Goal: Task Accomplishment & Management: Manage account settings

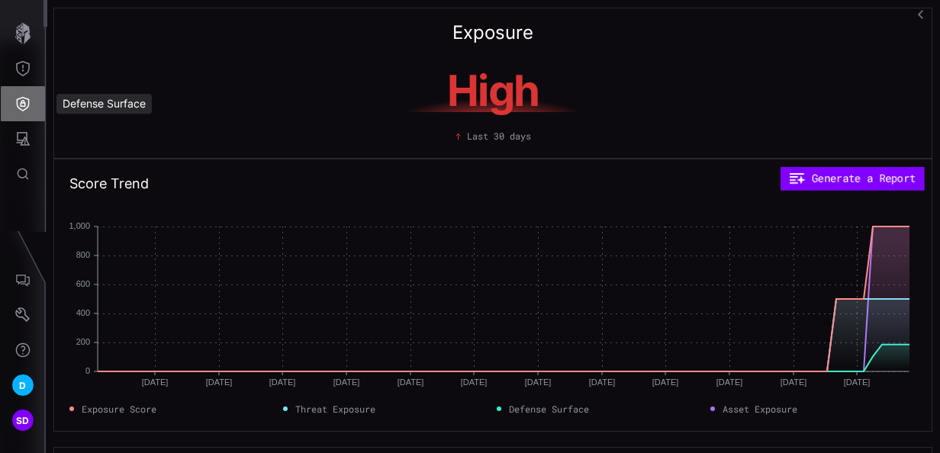
click at [19, 111] on icon "Defense Surface" at bounding box center [22, 103] width 15 height 15
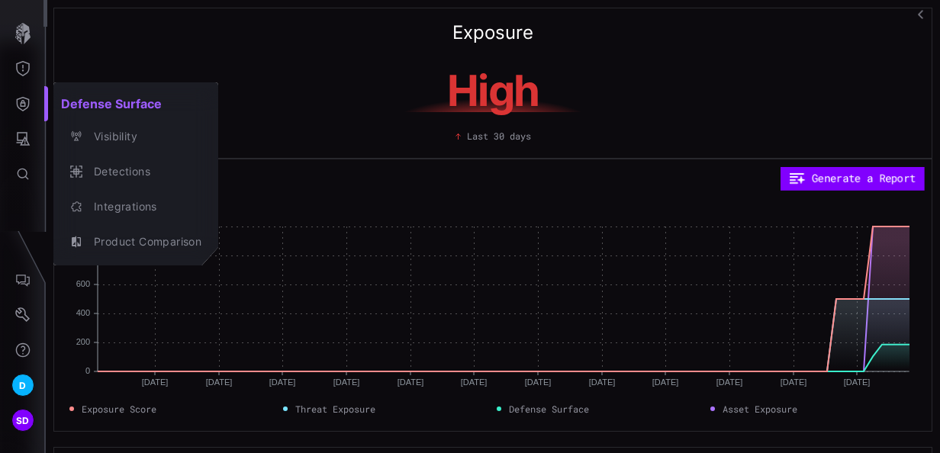
click at [24, 72] on div at bounding box center [470, 226] width 940 height 453
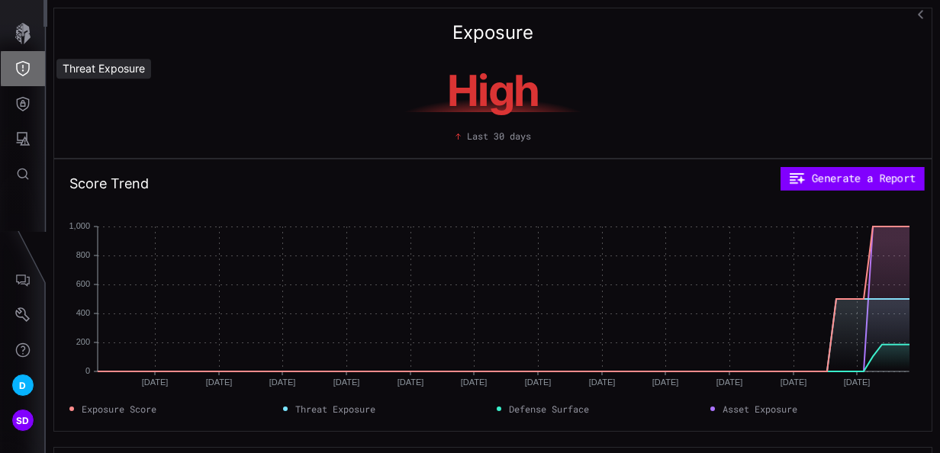
click at [24, 72] on icon "Threat Exposure" at bounding box center [22, 68] width 15 height 15
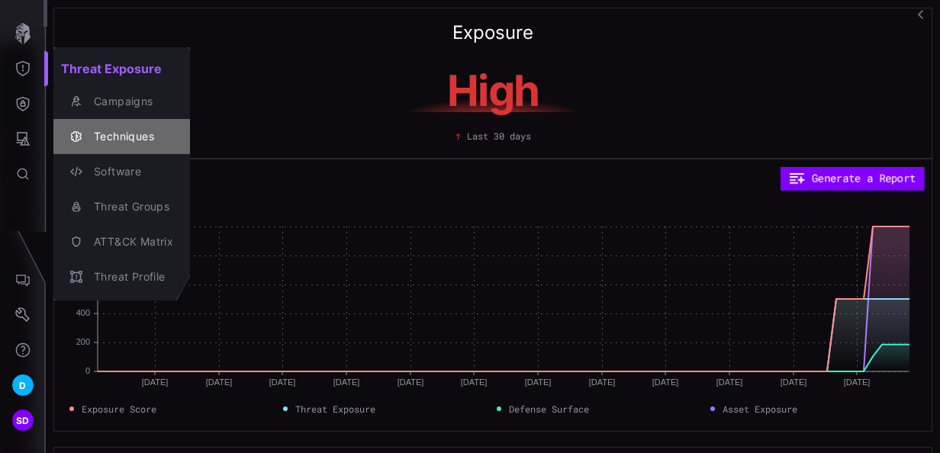
click at [122, 133] on div "Techniques" at bounding box center [129, 136] width 87 height 19
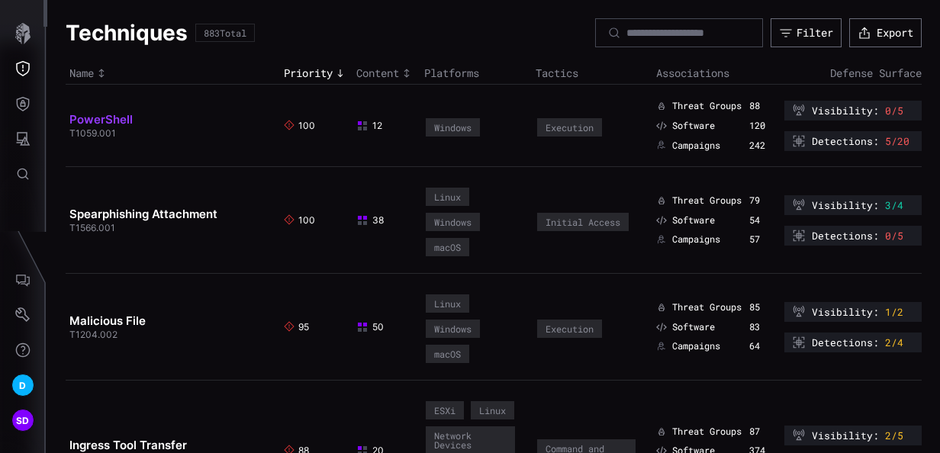
click at [122, 113] on link "PowerShell" at bounding box center [100, 119] width 63 height 15
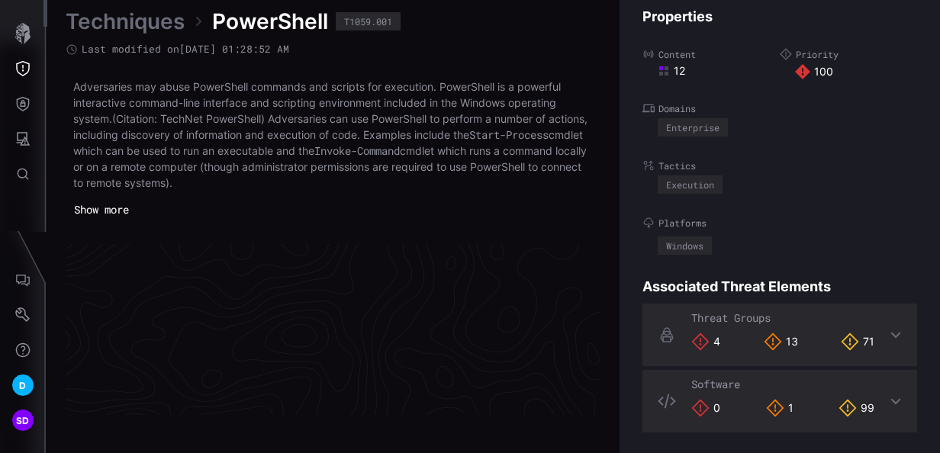
scroll to position [3354, 882]
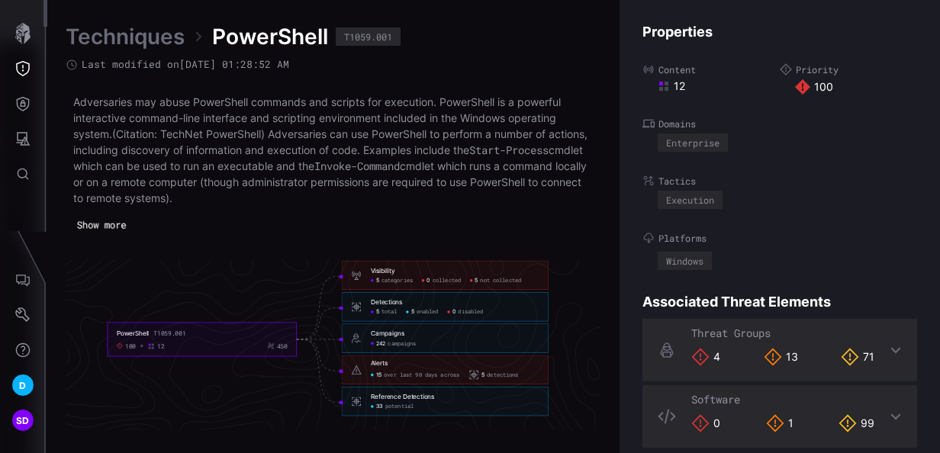
click at [101, 224] on button "Show more" at bounding box center [101, 225] width 65 height 21
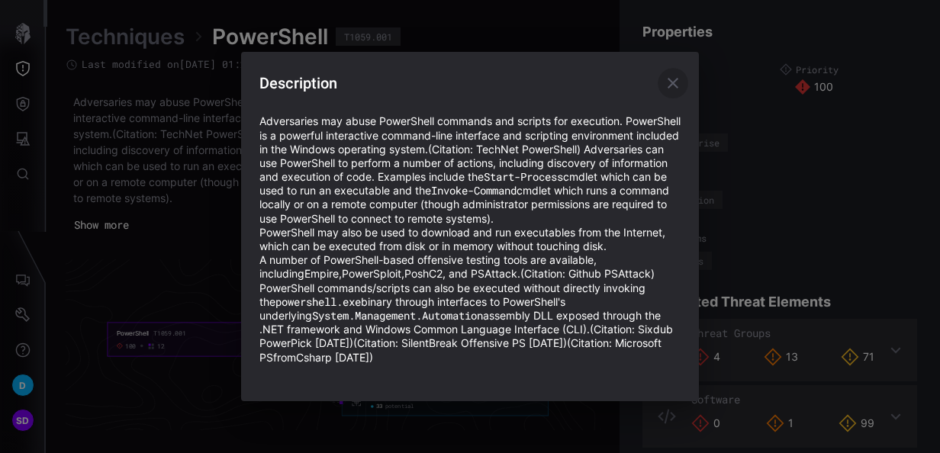
click at [679, 74] on icon "button" at bounding box center [673, 83] width 18 height 18
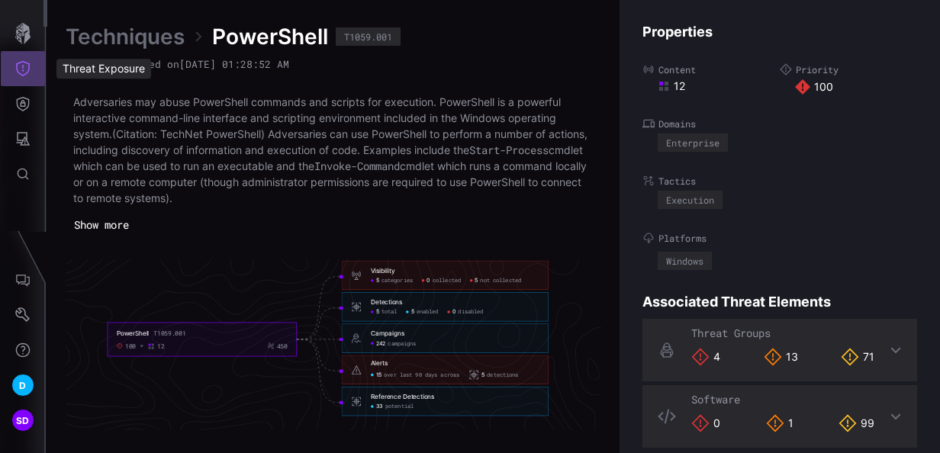
click at [20, 69] on icon "Threat Exposure" at bounding box center [22, 68] width 15 height 15
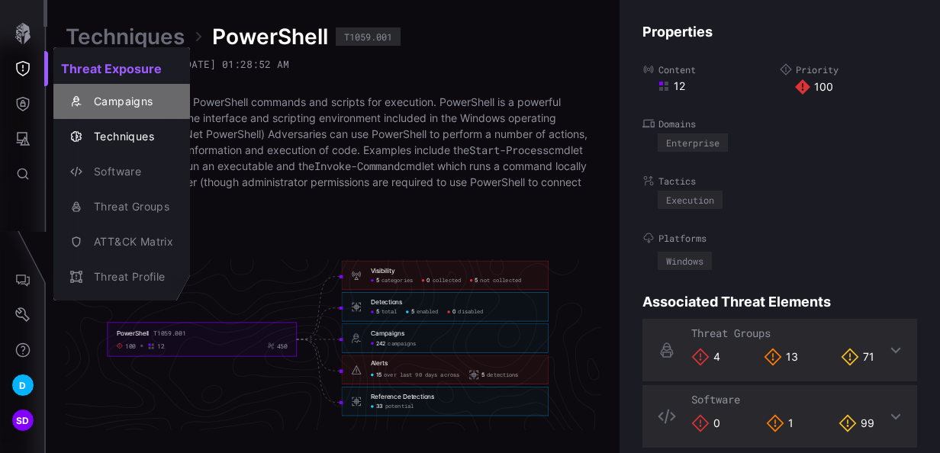
click at [98, 97] on div "Campaigns" at bounding box center [129, 101] width 87 height 19
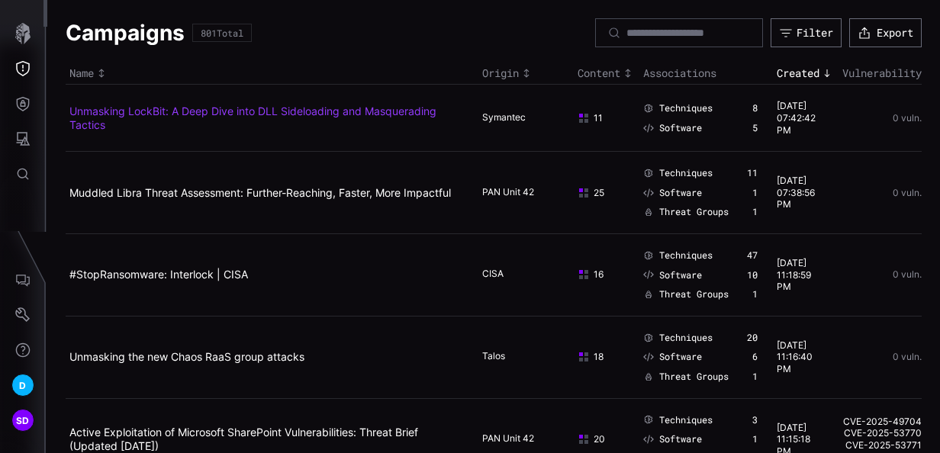
click at [170, 111] on link "Unmasking LockBit: A Deep Dive into DLL Sideloading and Masquerading Tactics" at bounding box center [252, 118] width 367 height 27
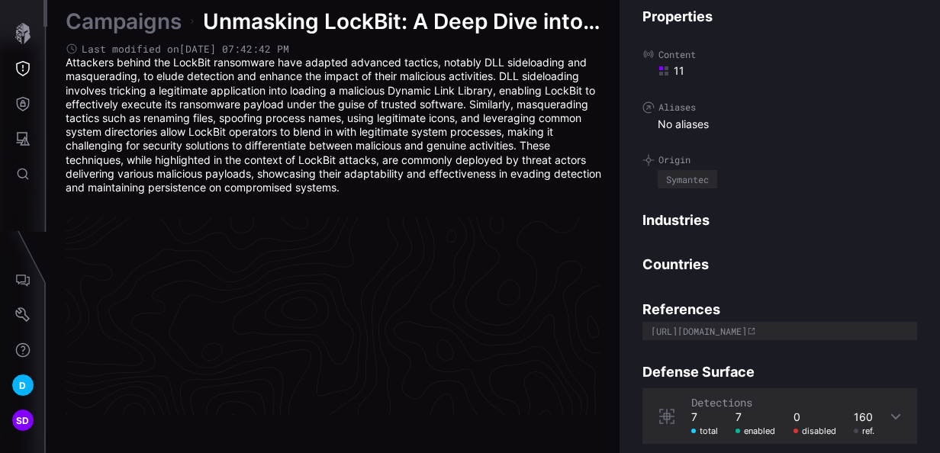
scroll to position [3341, 882]
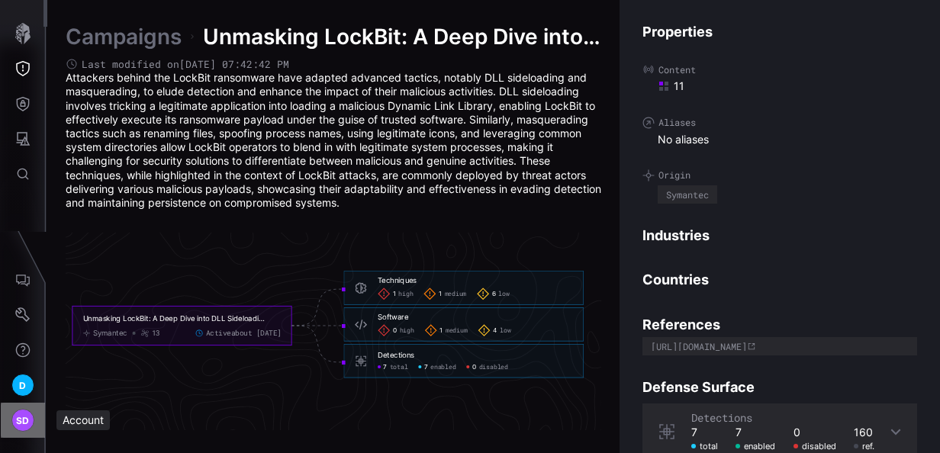
click at [17, 417] on span "SD" at bounding box center [23, 421] width 14 height 16
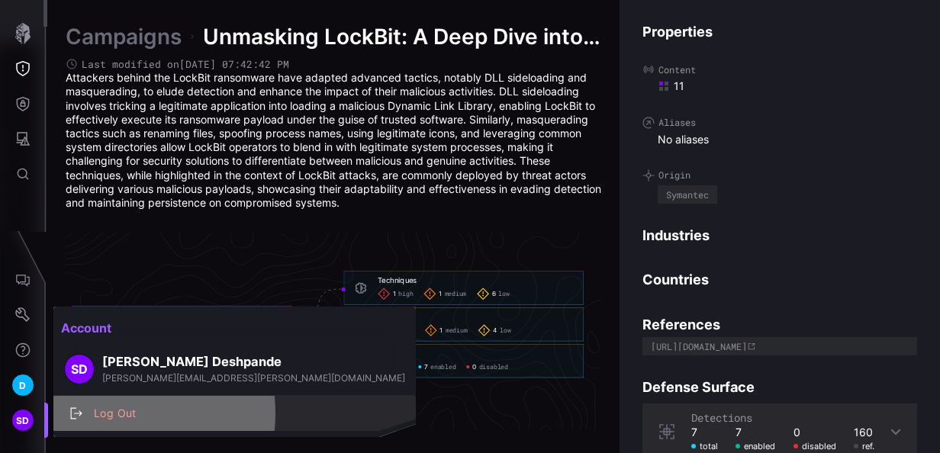
click at [105, 414] on div "Log Out" at bounding box center [242, 414] width 313 height 19
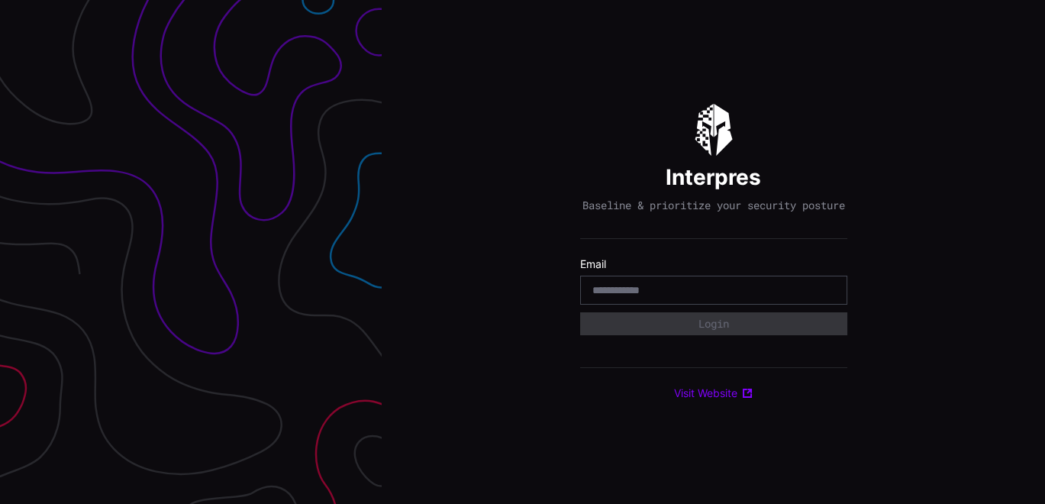
click at [686, 305] on div at bounding box center [713, 290] width 267 height 29
click at [679, 297] on input "email" at bounding box center [713, 290] width 243 height 14
type input "**********"
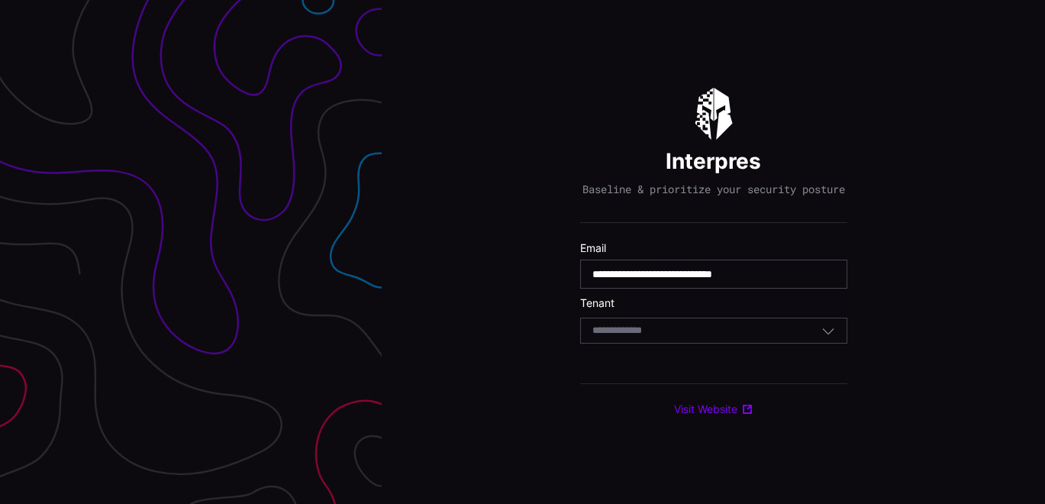
click at [667, 337] on input at bounding box center [631, 330] width 79 height 13
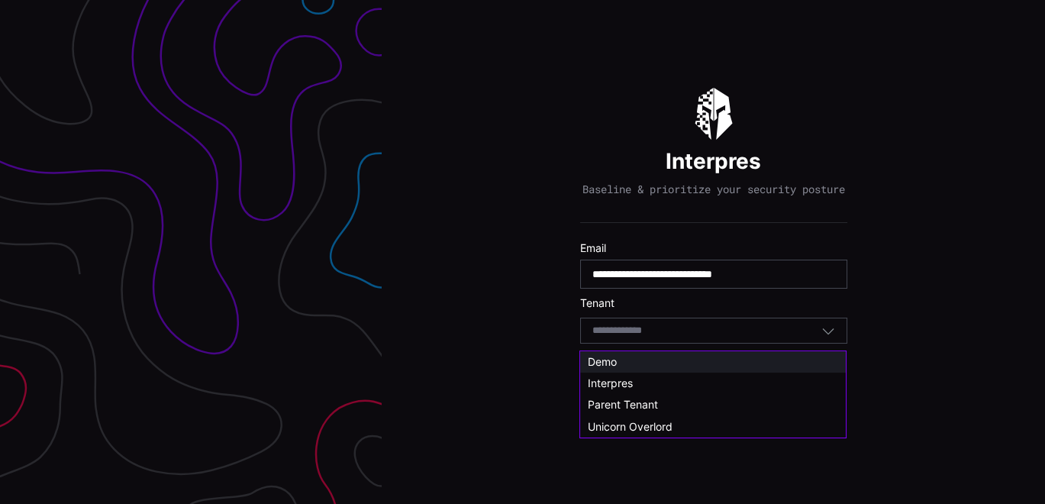
click at [612, 362] on span "Demo" at bounding box center [602, 361] width 29 height 13
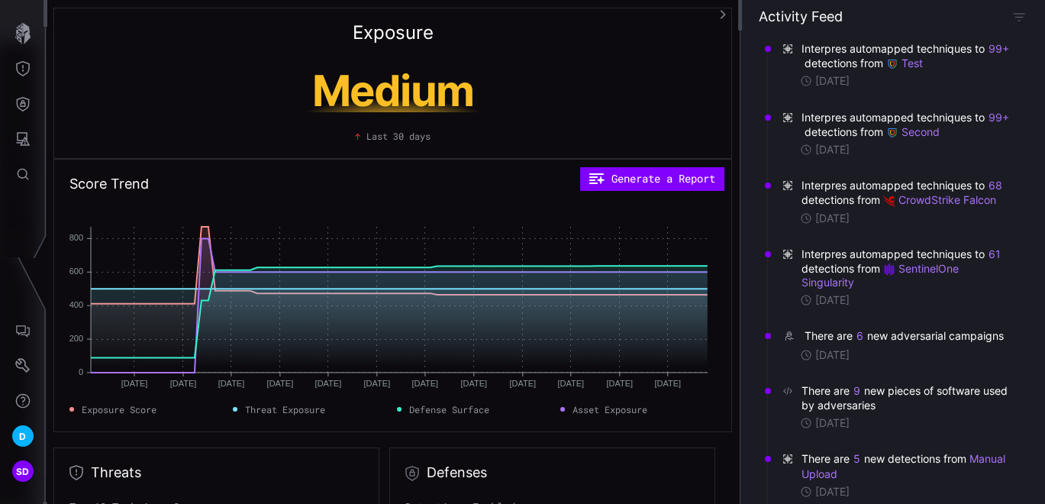
click at [720, 13] on icon "button" at bounding box center [722, 14] width 11 height 11
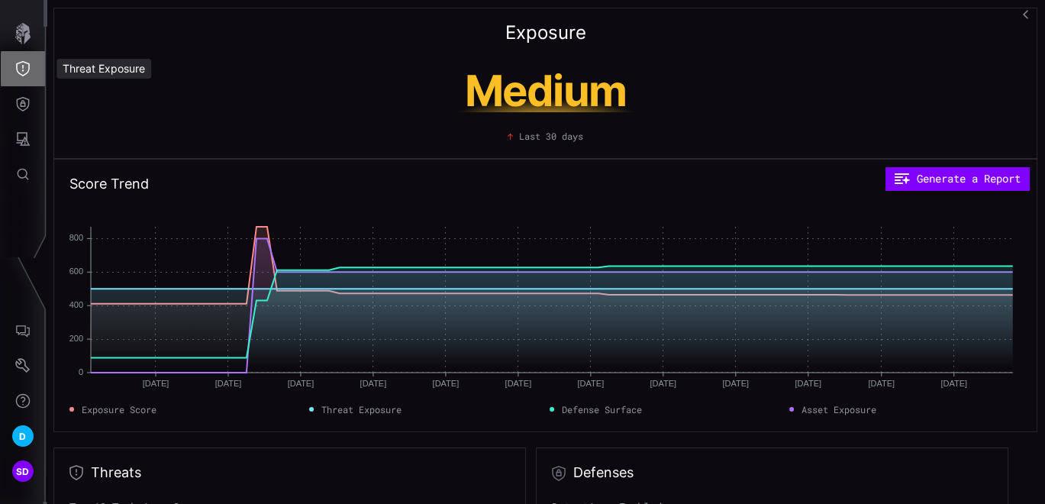
click at [21, 68] on icon "Threat Exposure" at bounding box center [22, 68] width 15 height 15
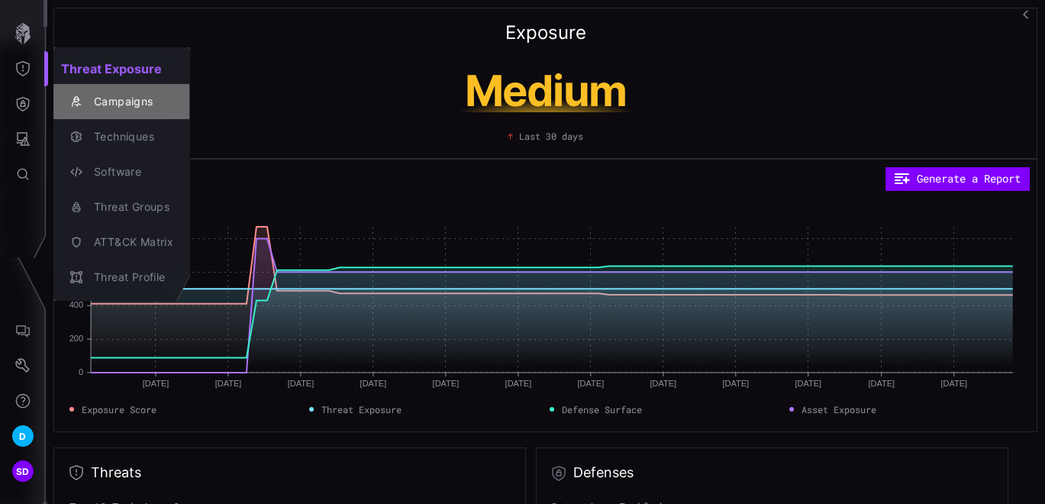
click at [143, 97] on div "Campaigns" at bounding box center [129, 101] width 87 height 19
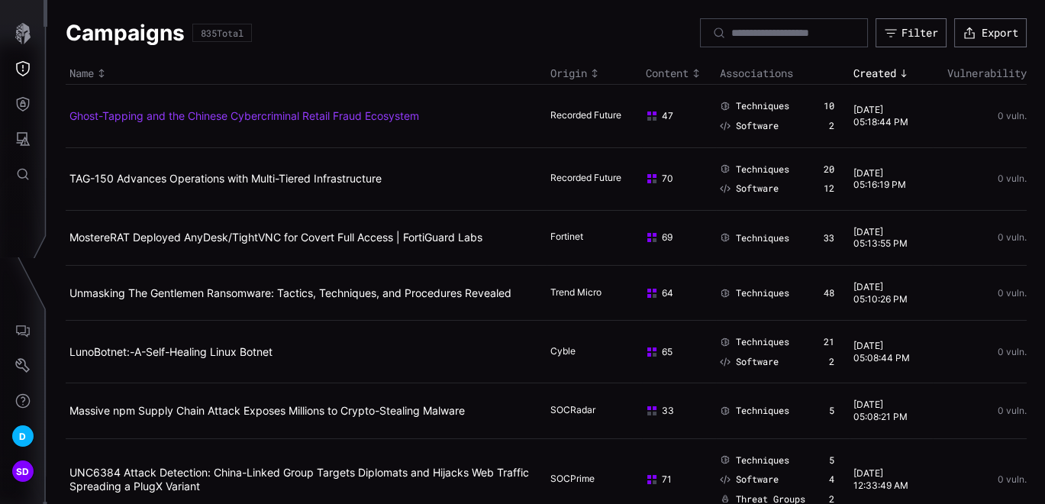
click at [141, 118] on link "Ghost-Tapping and the Chinese Cybercriminal Retail Fraud Ecosystem" at bounding box center [244, 115] width 350 height 13
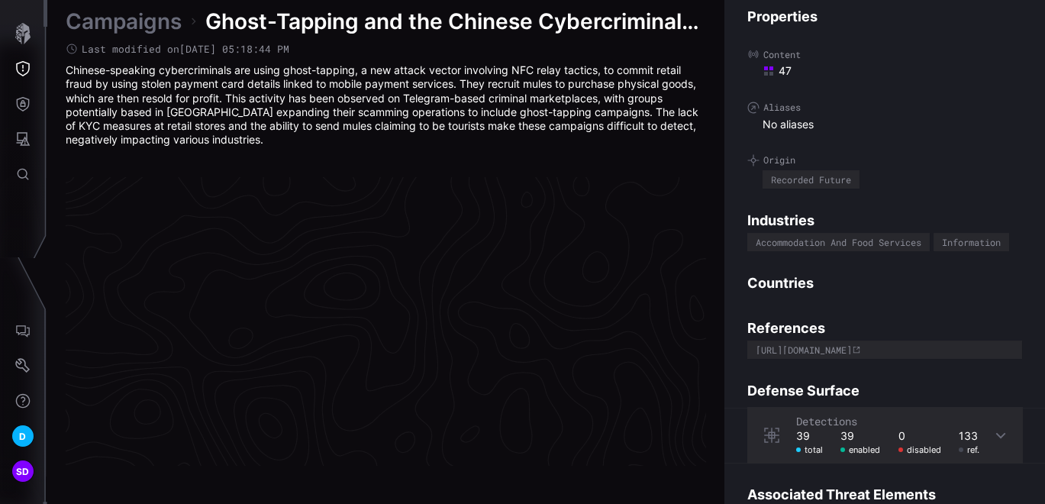
scroll to position [3297, 830]
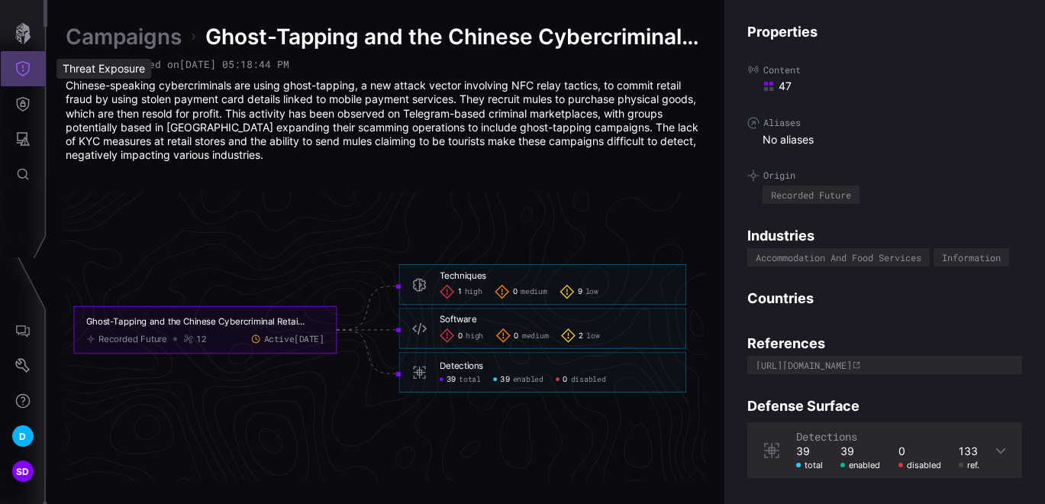
click at [15, 67] on icon "Threat Exposure" at bounding box center [22, 68] width 15 height 15
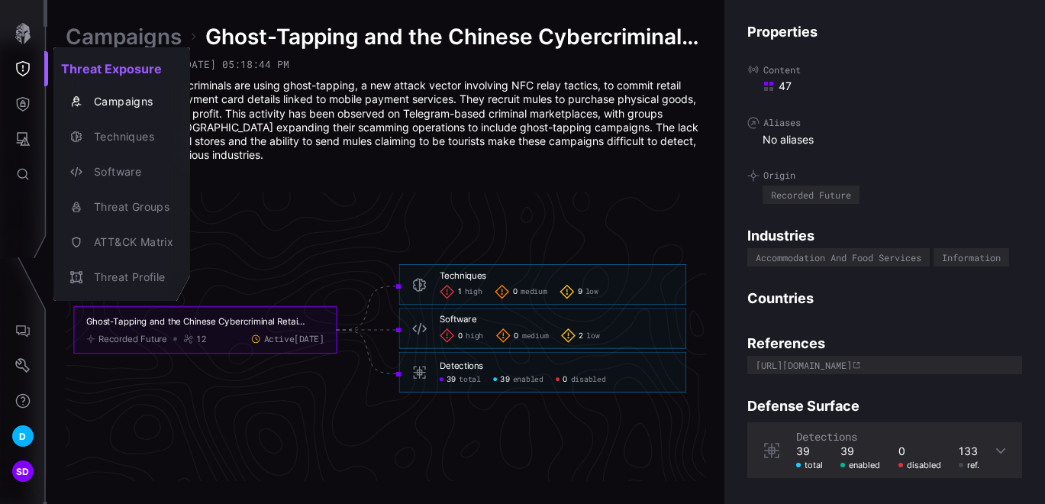
click at [125, 31] on div at bounding box center [522, 252] width 1045 height 504
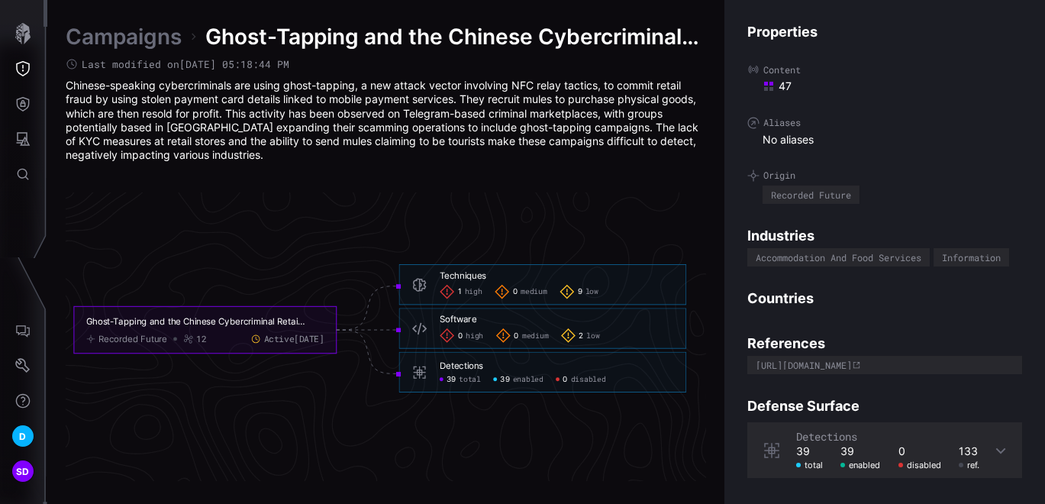
click at [125, 31] on link "Campaigns" at bounding box center [124, 36] width 116 height 27
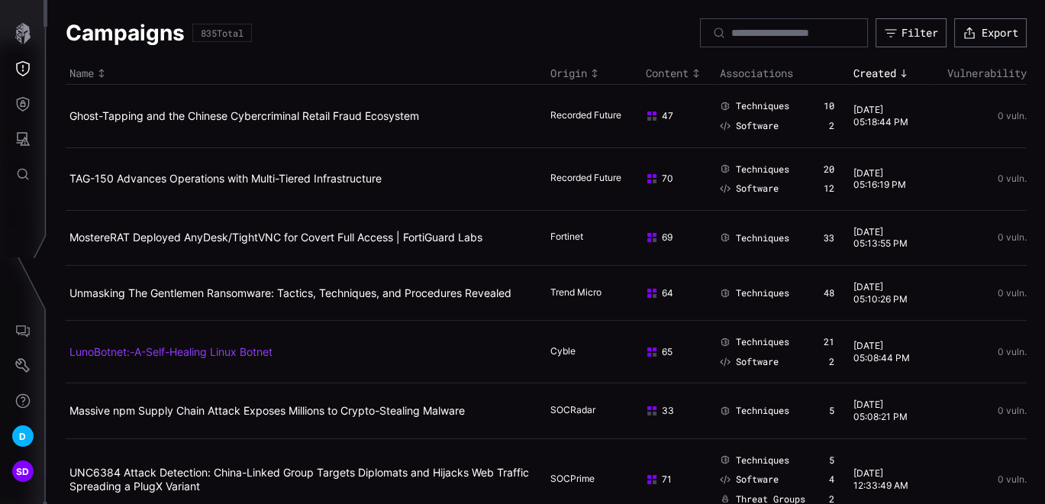
click at [150, 355] on link "LunoBotnet:-A-Self-Healing Linux Botnet" at bounding box center [170, 351] width 203 height 13
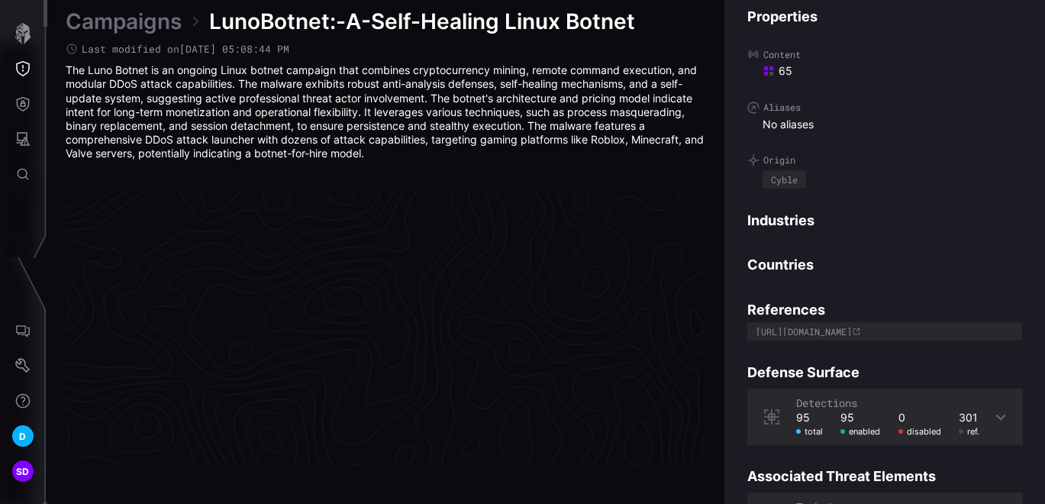
scroll to position [3303, 830]
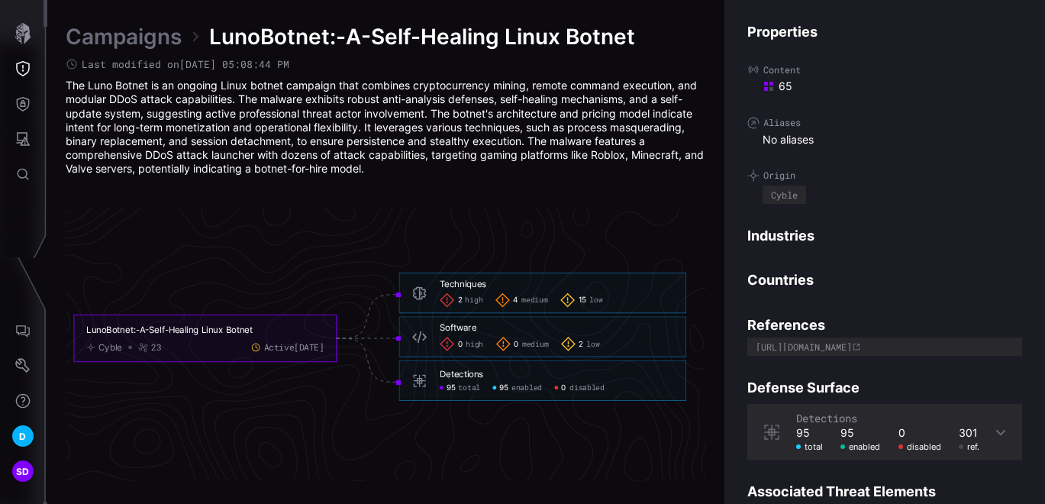
click at [156, 39] on link "Campaigns" at bounding box center [124, 36] width 116 height 27
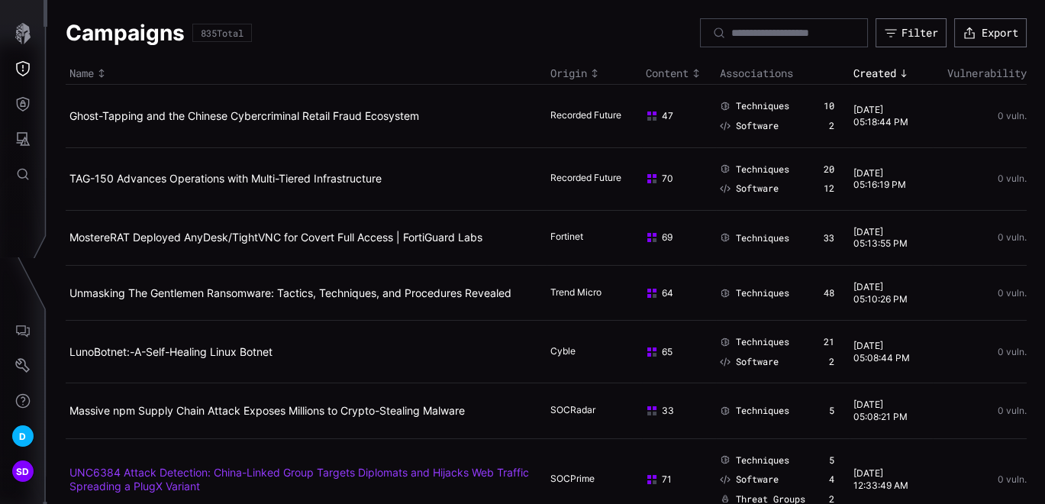
click at [111, 490] on link "UNC6384 Attack Detection: China-Linked Group Targets Diplomats and Hijacks Web …" at bounding box center [298, 479] width 459 height 27
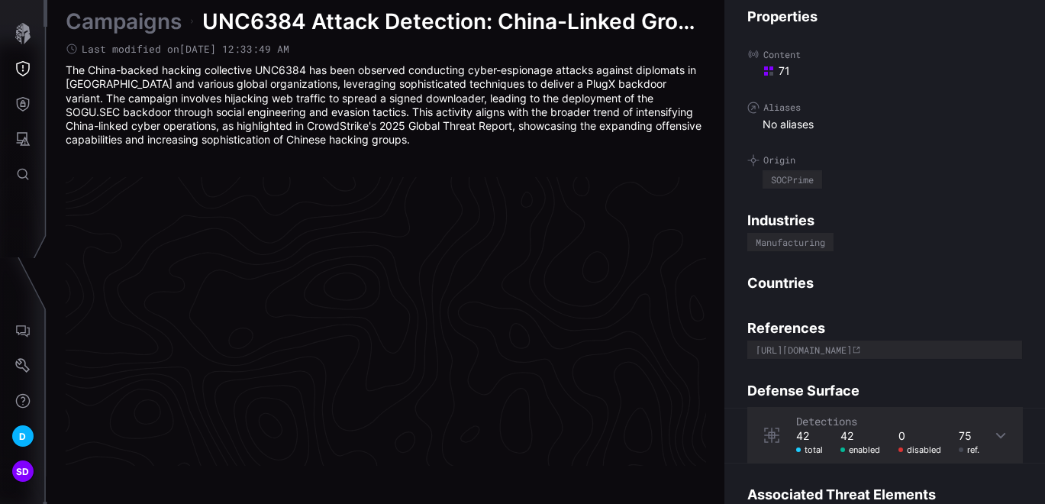
scroll to position [3297, 830]
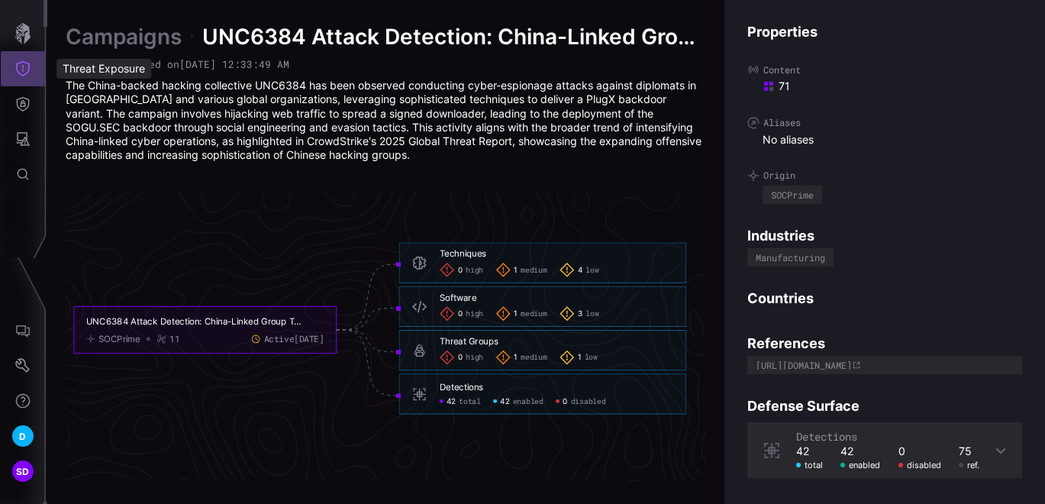
click at [24, 63] on icon "Threat Exposure" at bounding box center [22, 68] width 15 height 15
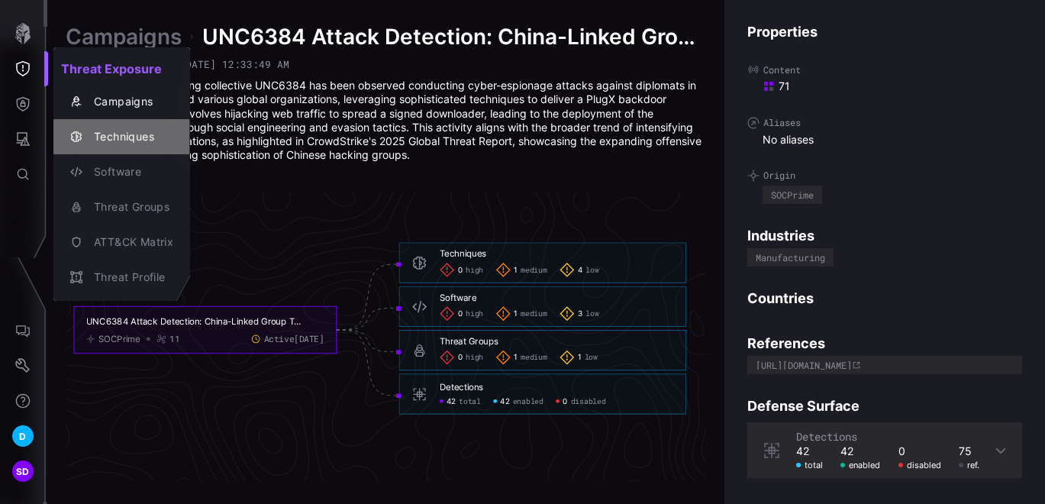
click at [109, 135] on div "Techniques" at bounding box center [129, 136] width 87 height 19
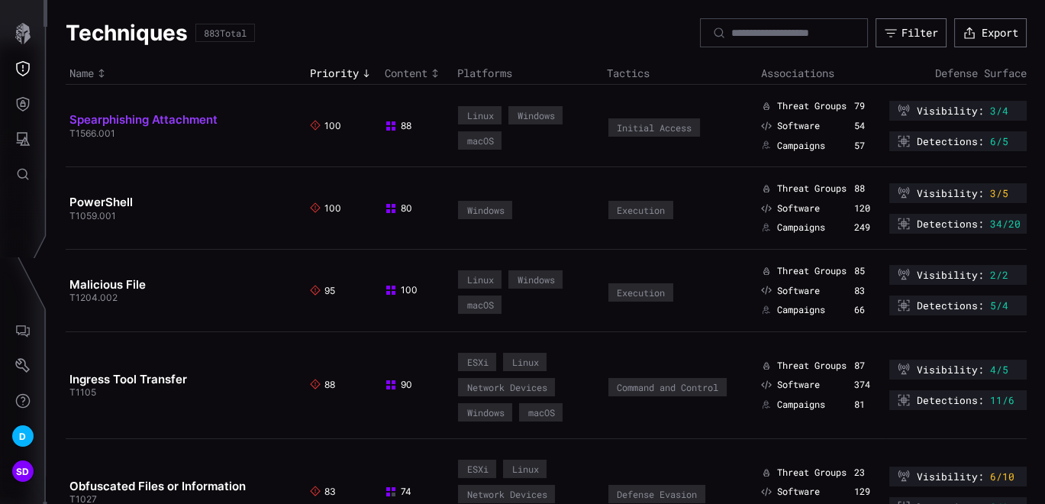
click at [143, 117] on link "Spearphishing Attachment" at bounding box center [143, 119] width 148 height 15
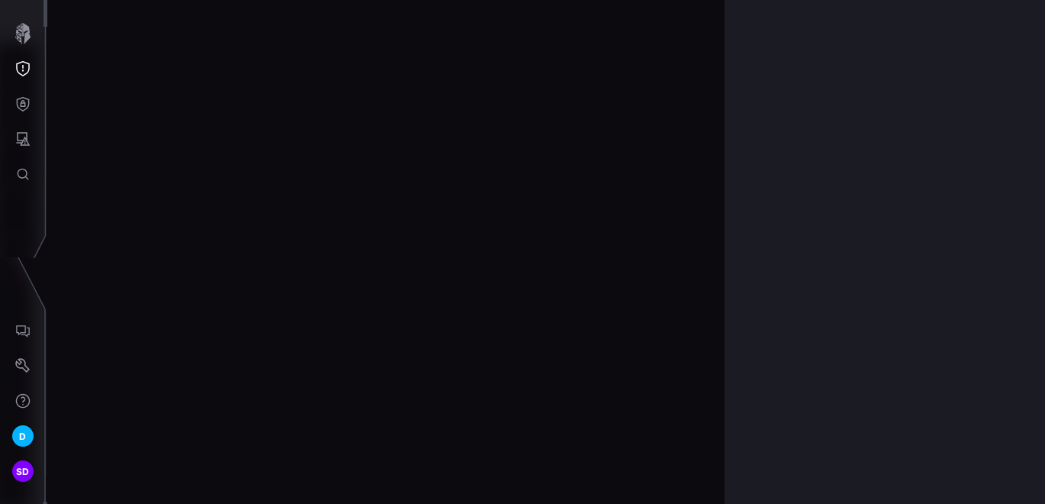
scroll to position [3319, 830]
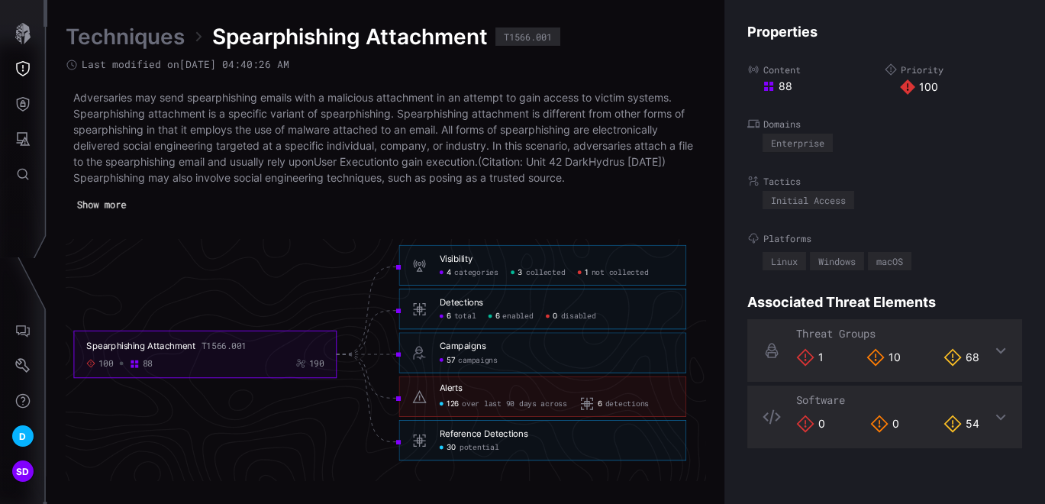
click at [129, 204] on button "Show more" at bounding box center [101, 205] width 65 height 21
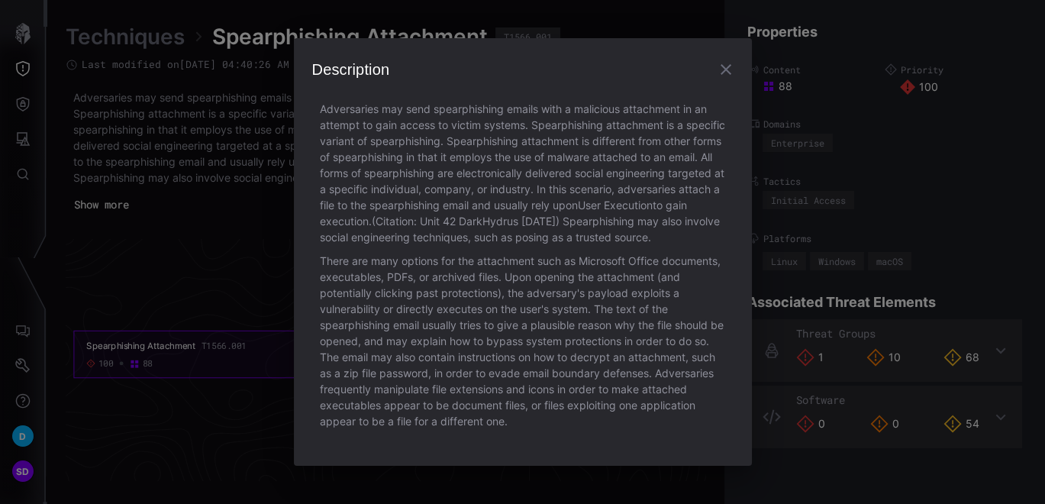
click at [724, 60] on icon "button" at bounding box center [726, 69] width 18 height 18
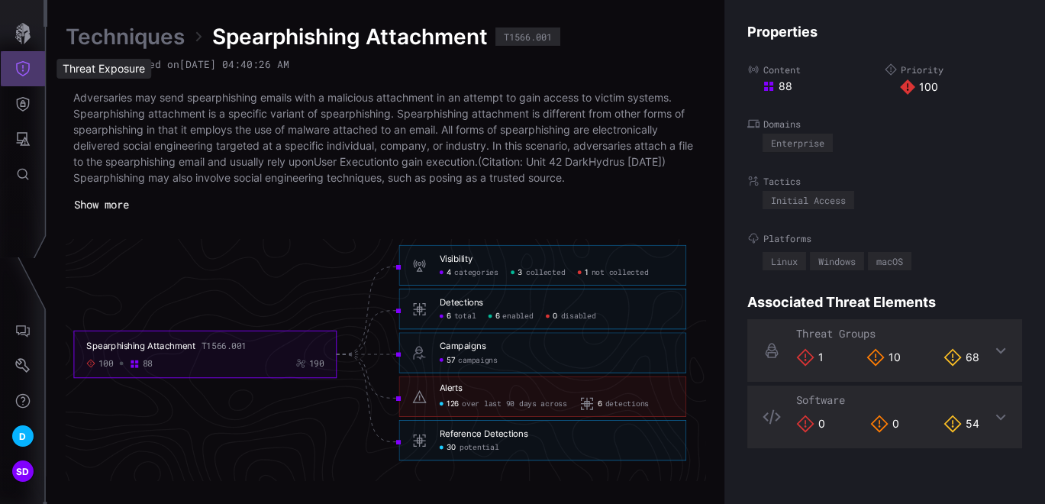
click at [23, 67] on icon "Threat Exposure" at bounding box center [23, 68] width 14 height 15
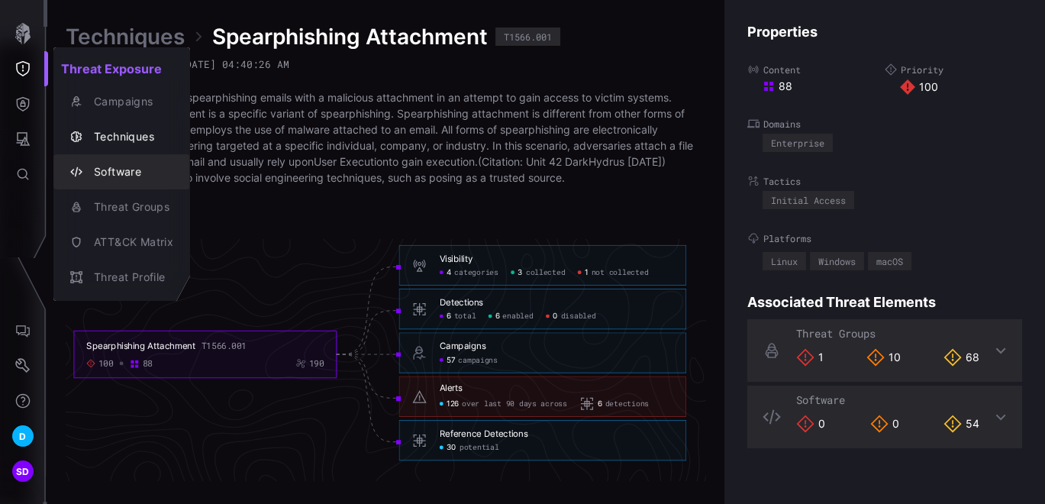
click at [110, 170] on div "Software" at bounding box center [129, 172] width 87 height 19
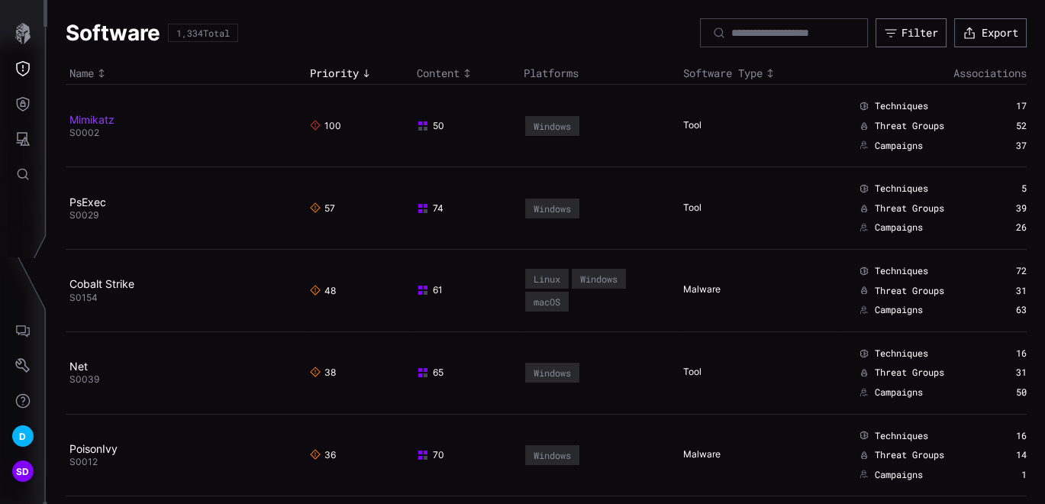
click at [105, 114] on link "Mimikatz" at bounding box center [91, 119] width 45 height 13
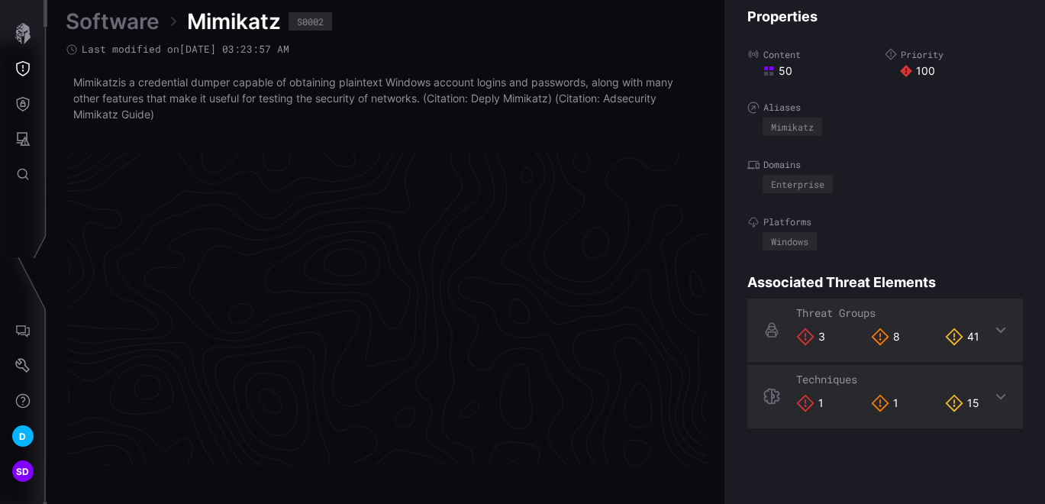
scroll to position [3284, 830]
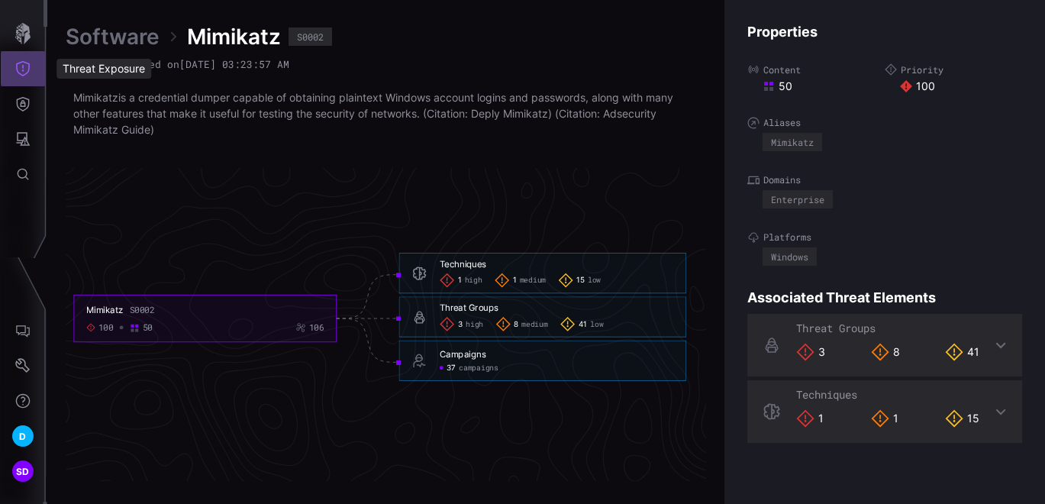
click at [23, 67] on icon "Threat Exposure" at bounding box center [23, 68] width 14 height 15
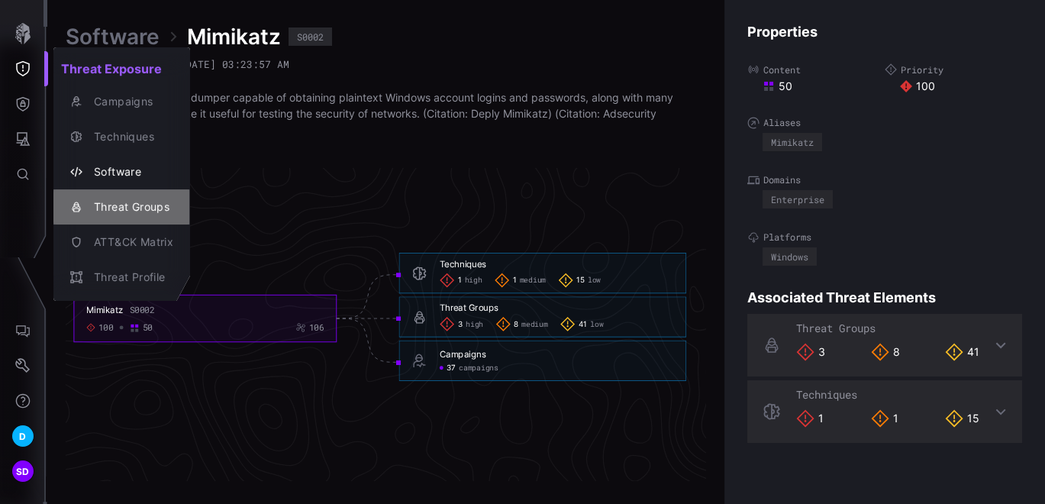
click at [127, 209] on div "Threat Groups" at bounding box center [129, 207] width 87 height 19
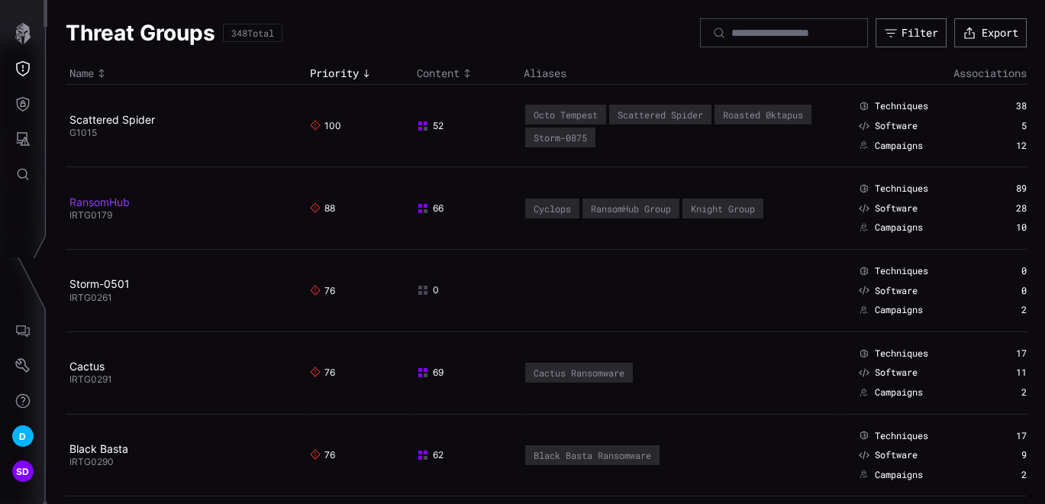
click at [120, 203] on link "RansomHub" at bounding box center [99, 201] width 60 height 13
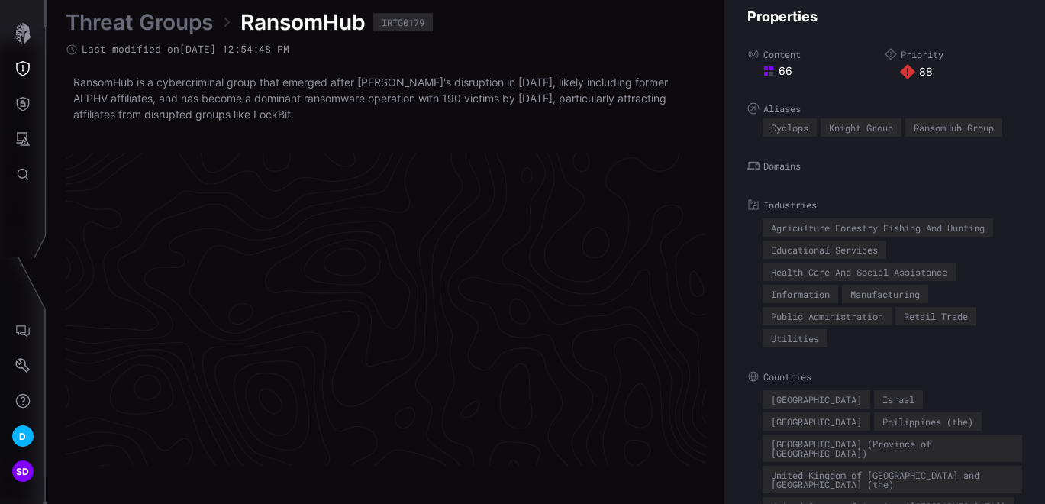
scroll to position [3284, 830]
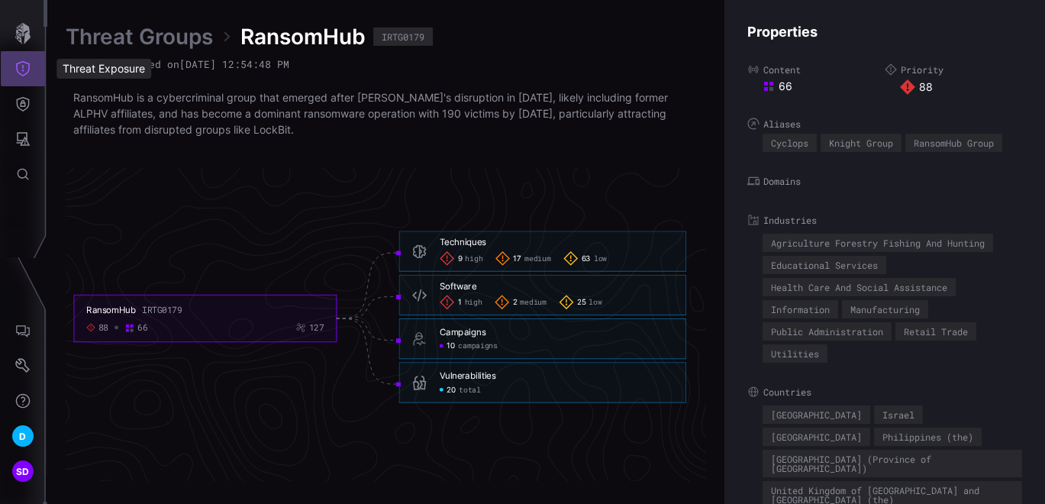
click at [21, 69] on icon "Threat Exposure" at bounding box center [22, 68] width 15 height 15
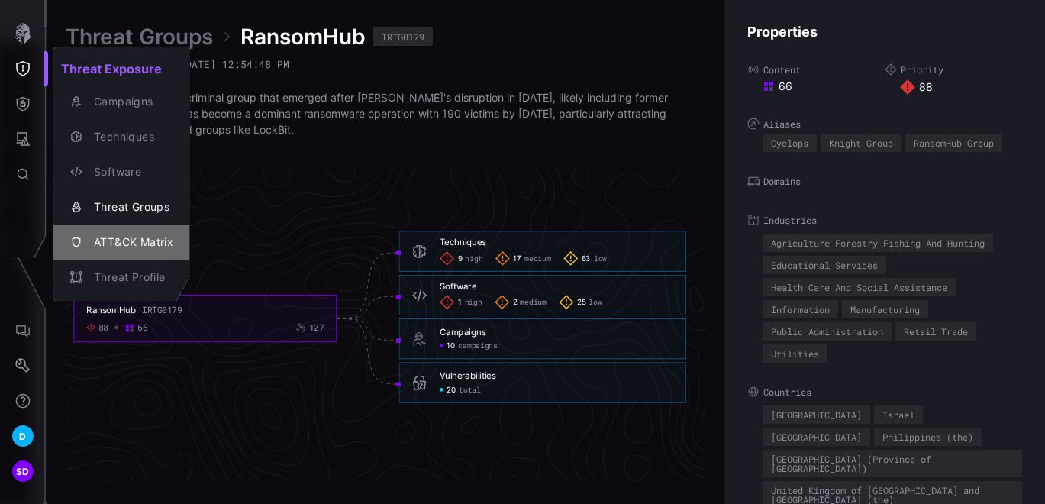
click at [122, 243] on div "ATT&CK Matrix" at bounding box center [129, 242] width 87 height 19
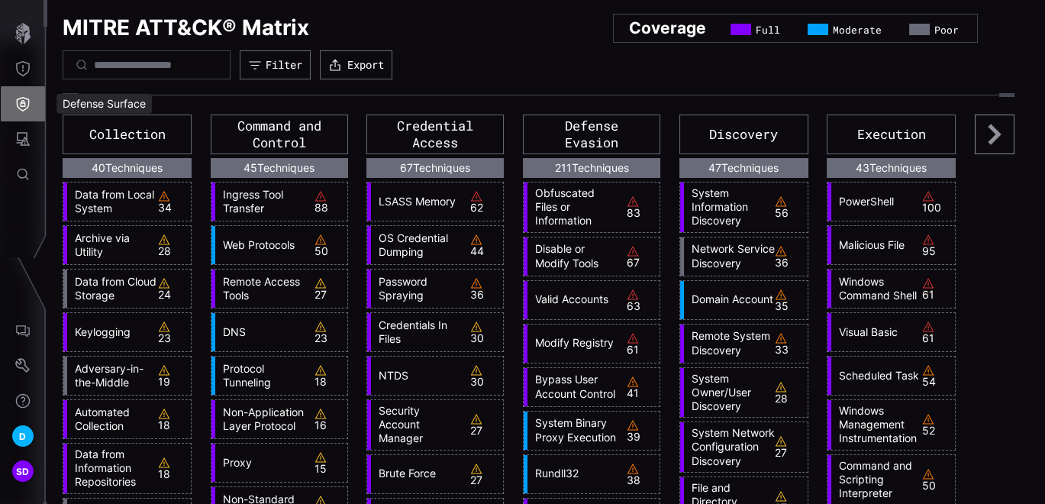
click at [22, 105] on icon "Defense Surface" at bounding box center [23, 104] width 13 height 15
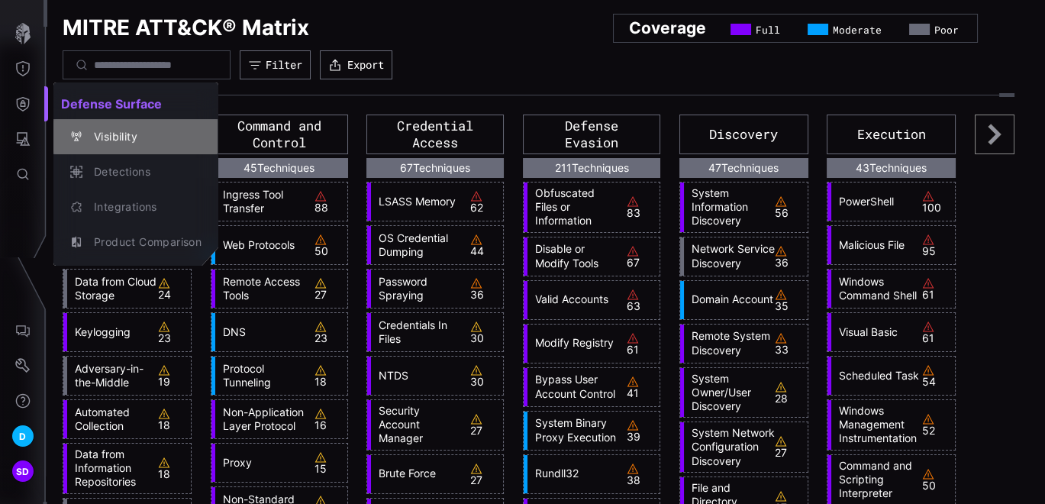
click at [131, 144] on div "Visibility" at bounding box center [143, 136] width 115 height 19
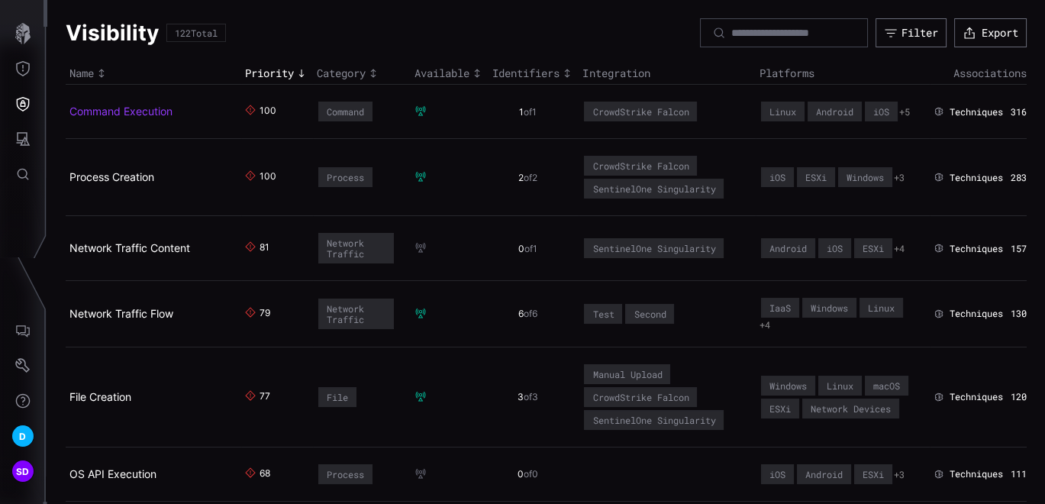
click at [152, 117] on link "Command Execution" at bounding box center [120, 111] width 103 height 13
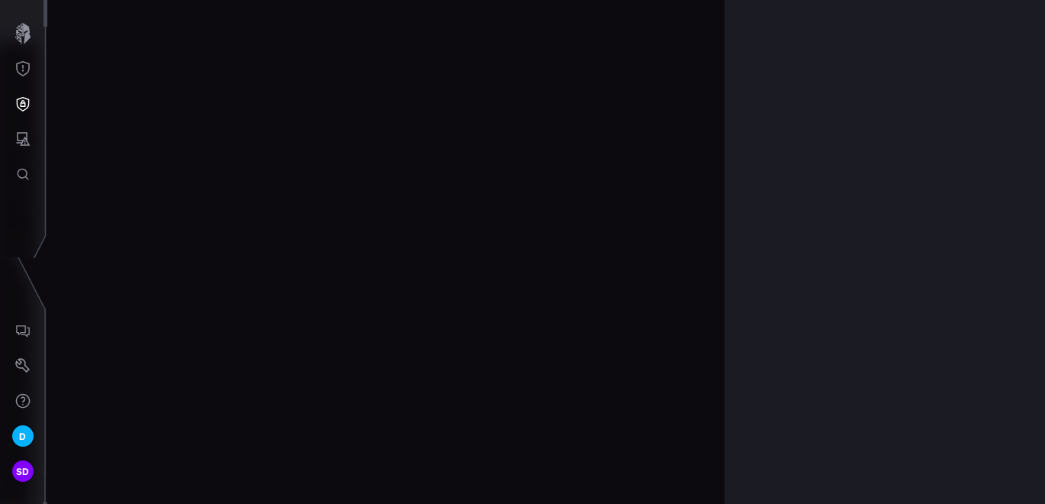
scroll to position [3304, 830]
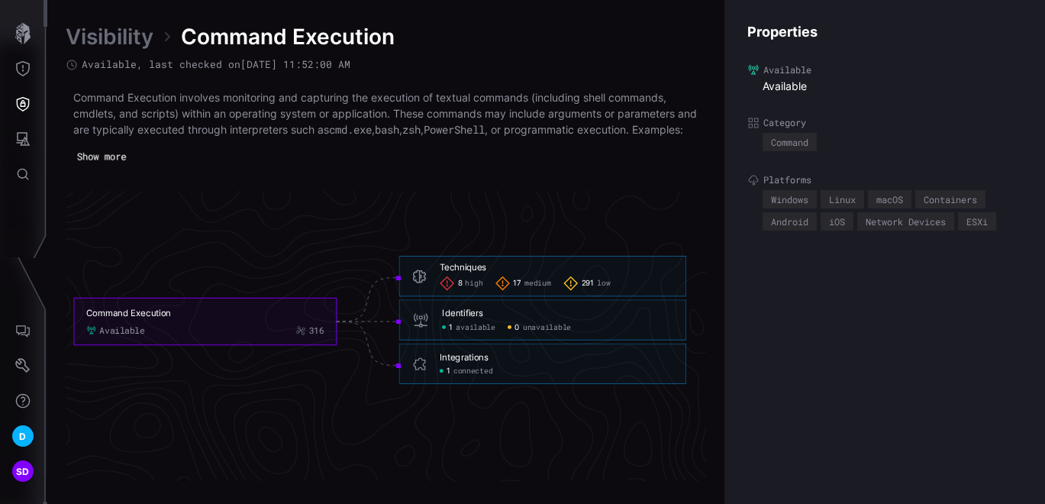
click at [98, 167] on button "Show more" at bounding box center [101, 157] width 65 height 21
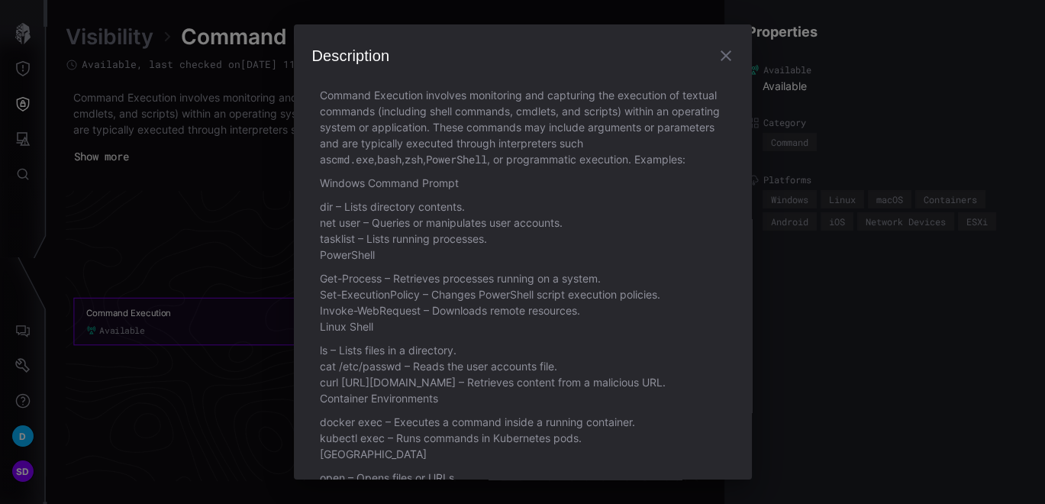
click at [717, 53] on icon "button" at bounding box center [726, 56] width 18 height 18
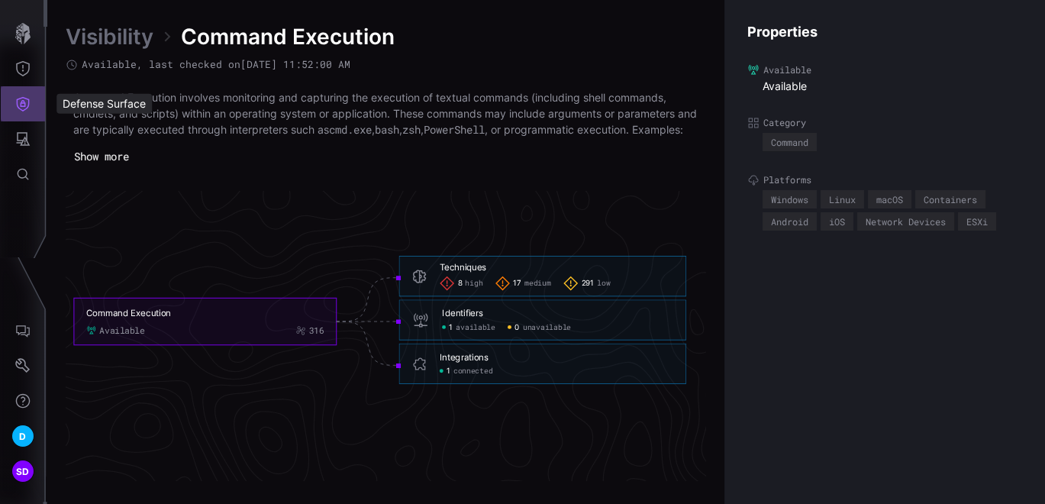
click at [18, 102] on icon "Defense Surface" at bounding box center [22, 103] width 15 height 15
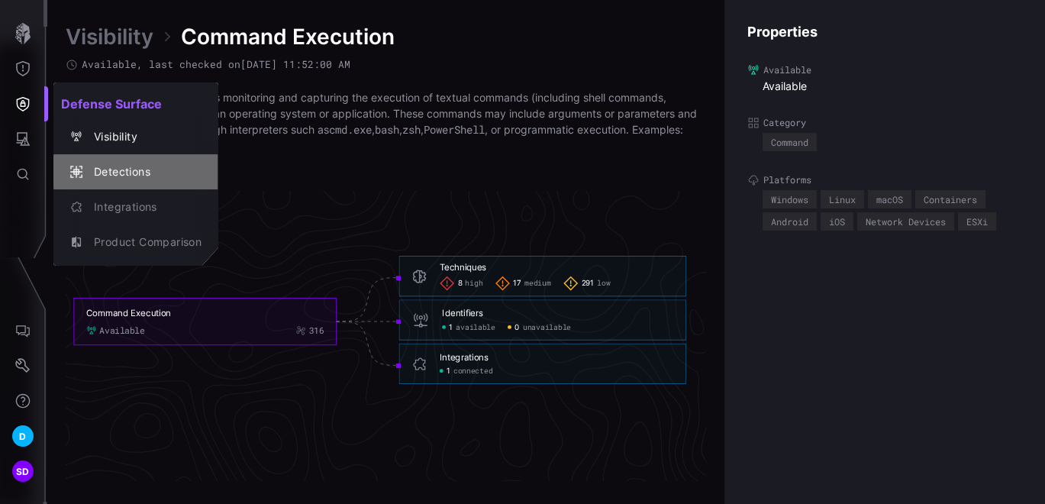
click at [115, 174] on div "Detections" at bounding box center [143, 172] width 115 height 19
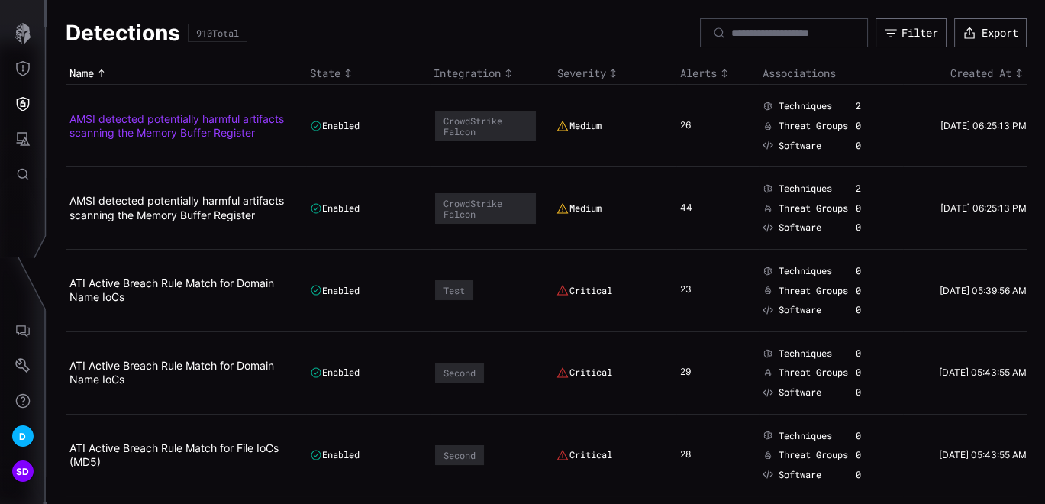
click at [153, 131] on link "AMSI detected potentially harmful artifacts scanning the Memory Buffer Register" at bounding box center [176, 125] width 214 height 27
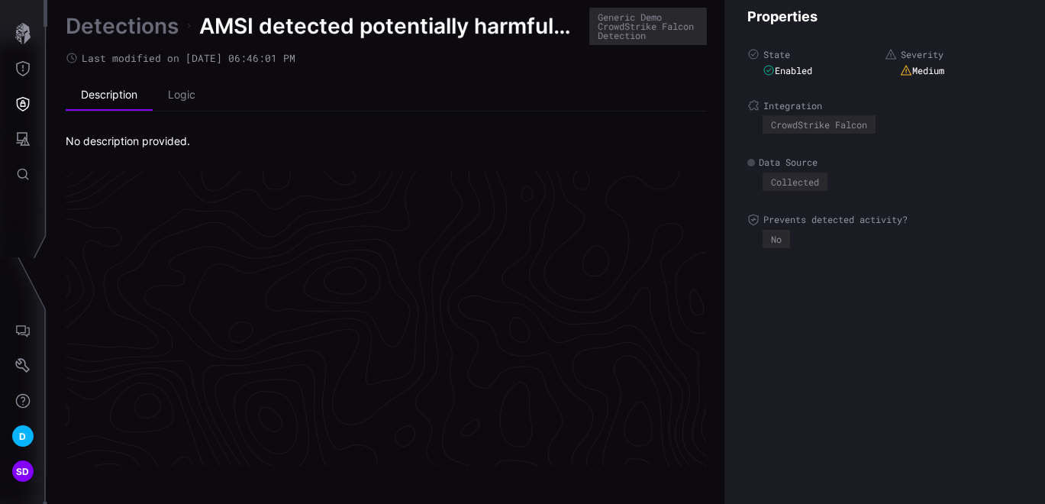
scroll to position [3293, 830]
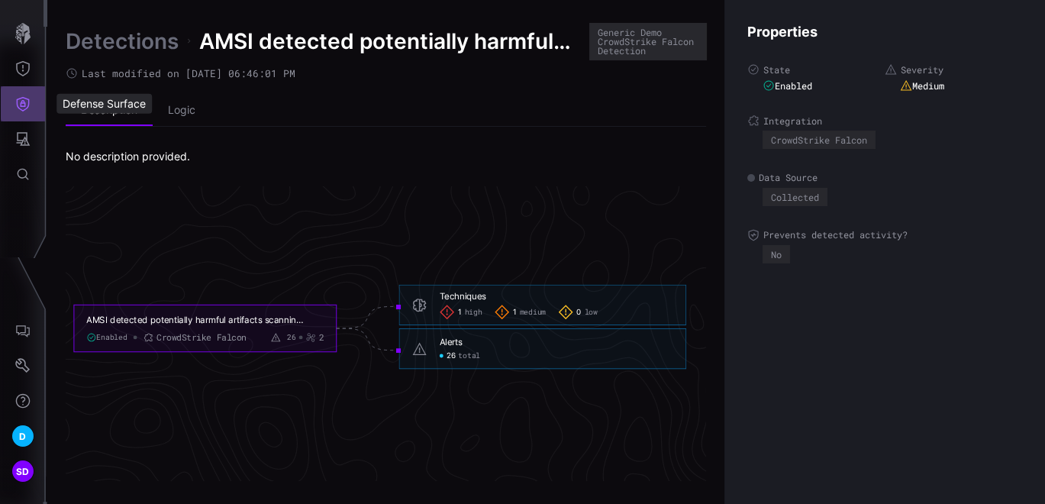
click at [21, 103] on icon "Defense Surface" at bounding box center [23, 104] width 13 height 15
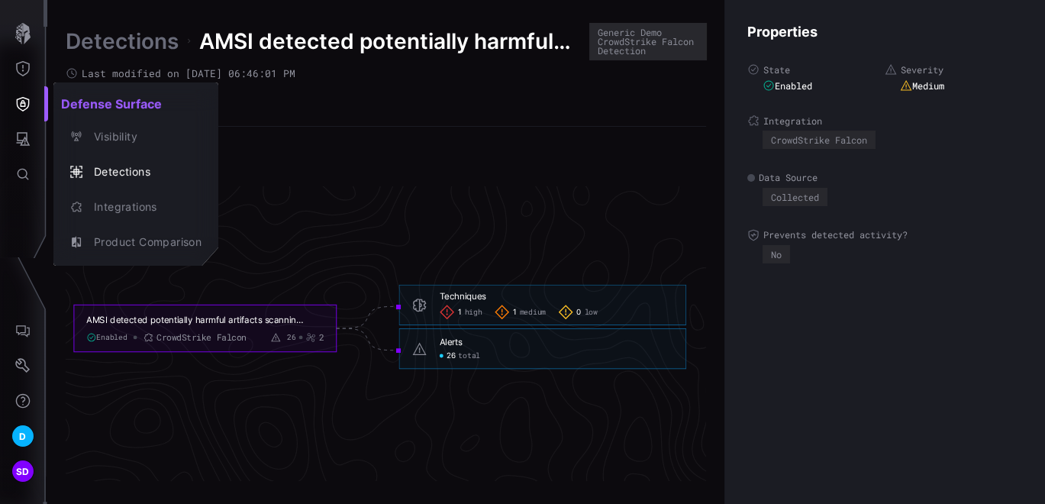
click at [137, 34] on div at bounding box center [522, 252] width 1045 height 504
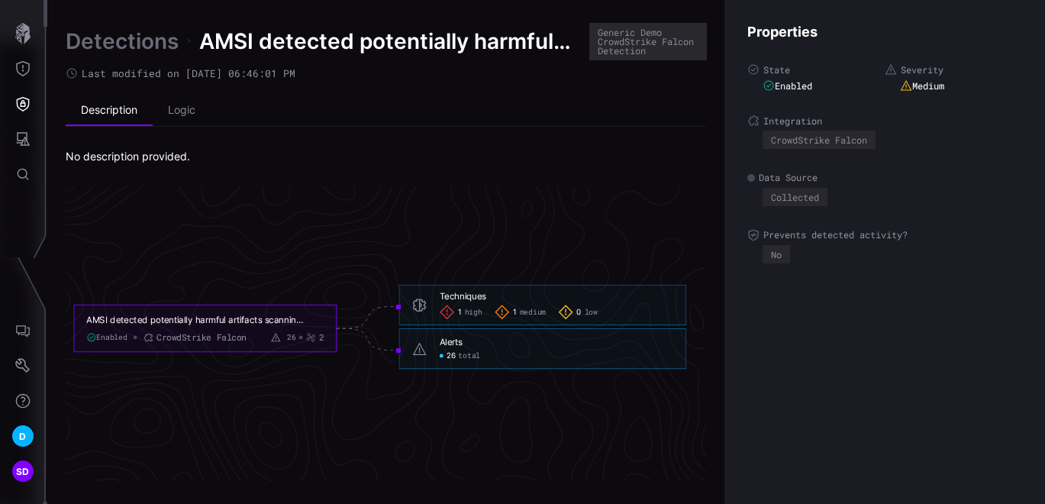
click at [137, 34] on link "Detections" at bounding box center [122, 40] width 113 height 27
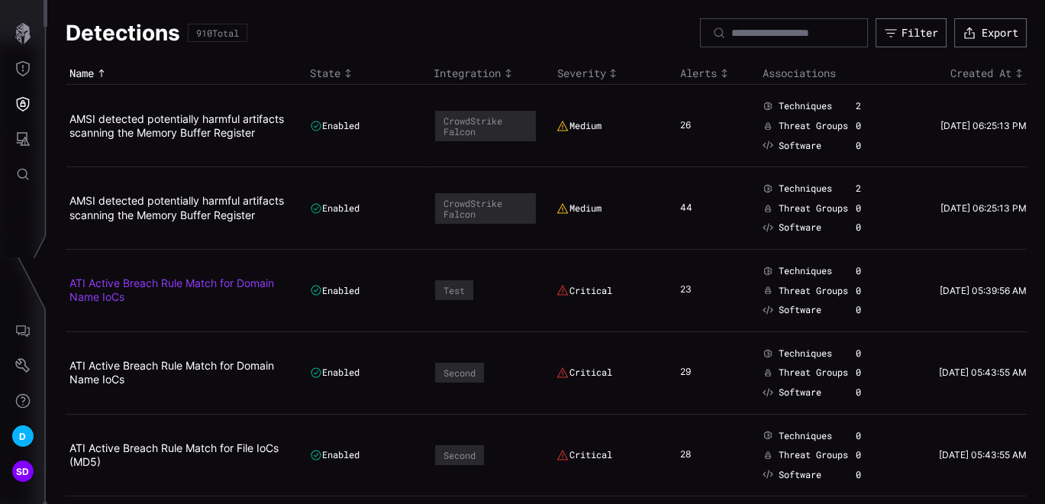
click at [102, 293] on link "ATI Active Breach Rule Match for Domain Name IoCs" at bounding box center [171, 289] width 205 height 27
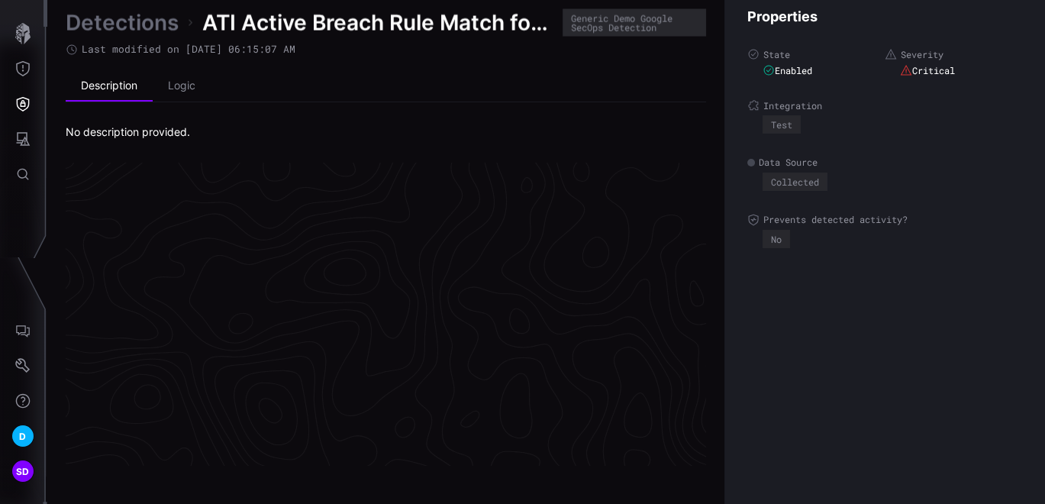
scroll to position [3289, 830]
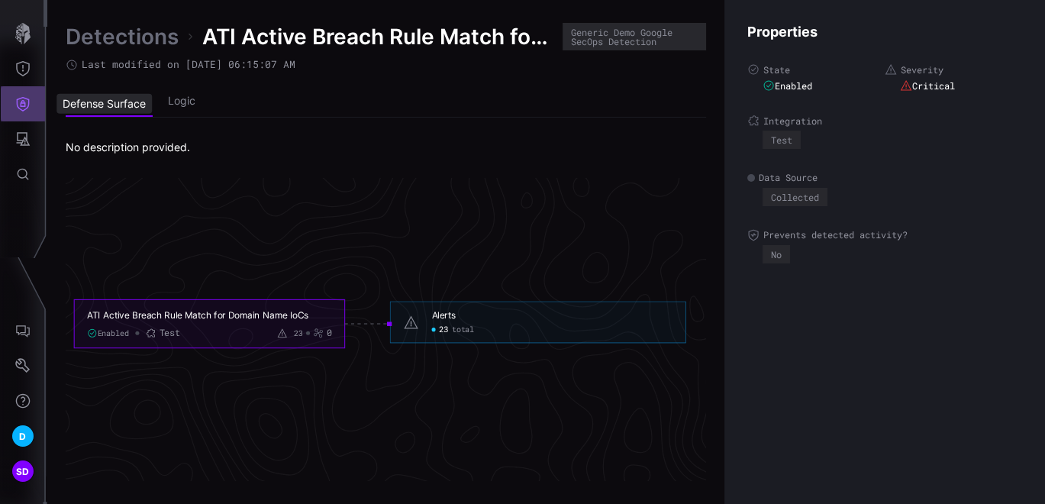
click at [25, 102] on icon "Defense Surface" at bounding box center [23, 104] width 13 height 15
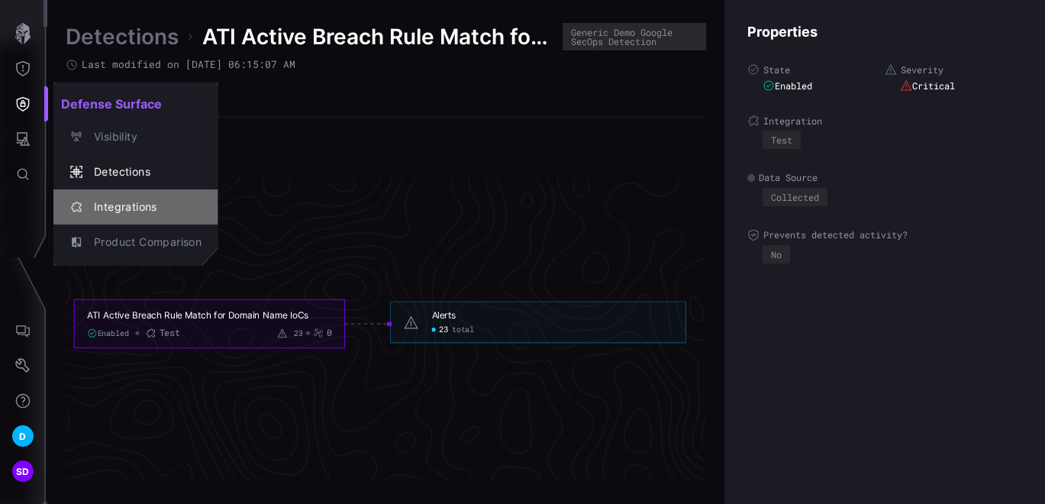
click at [115, 209] on div "Integrations" at bounding box center [143, 207] width 115 height 19
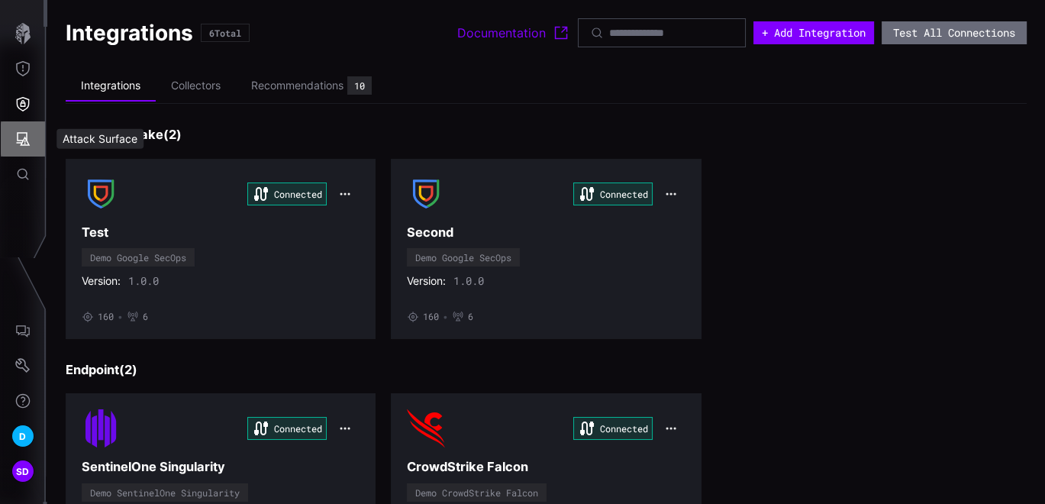
click at [25, 135] on icon "Attack Surface" at bounding box center [22, 138] width 15 height 15
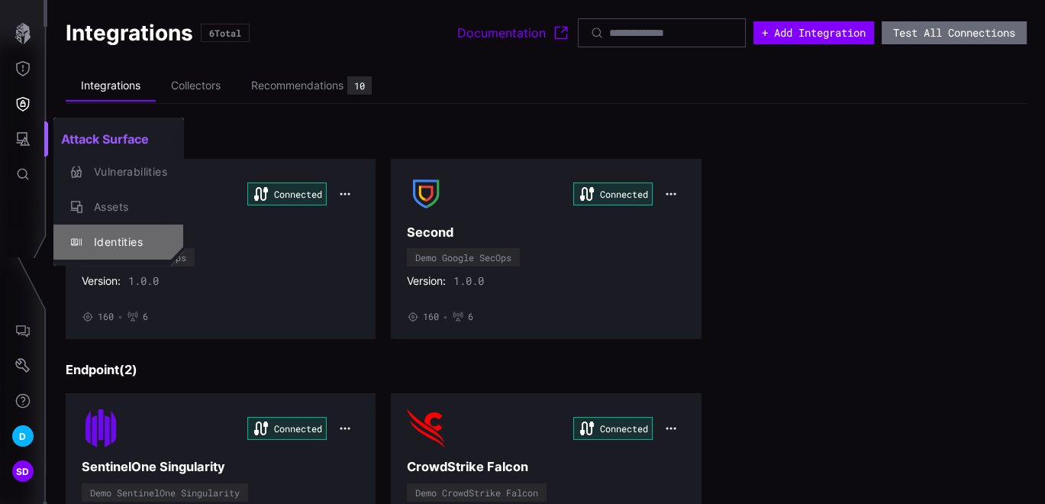
click at [105, 240] on div "Identities" at bounding box center [126, 242] width 81 height 19
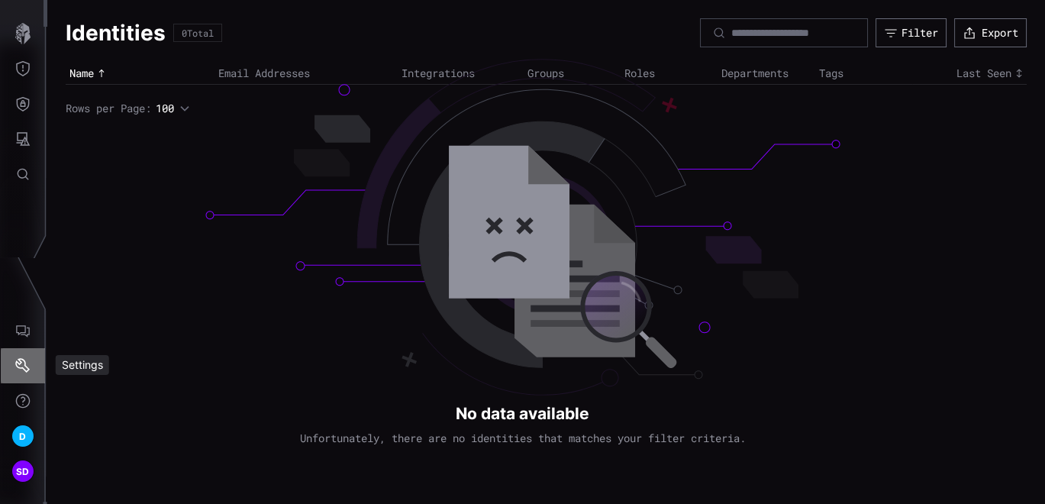
click at [21, 368] on icon "Settings" at bounding box center [22, 365] width 15 height 15
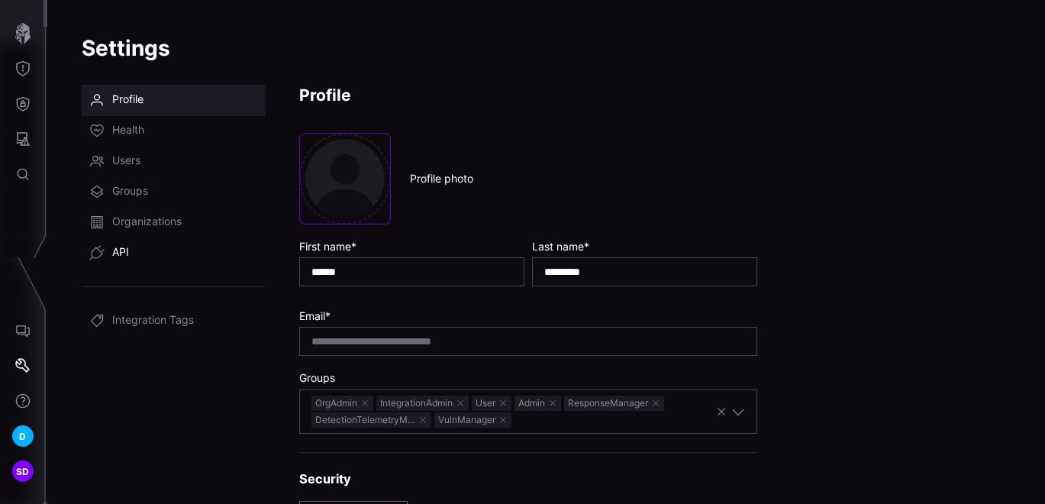
click at [126, 249] on span "API" at bounding box center [120, 252] width 17 height 15
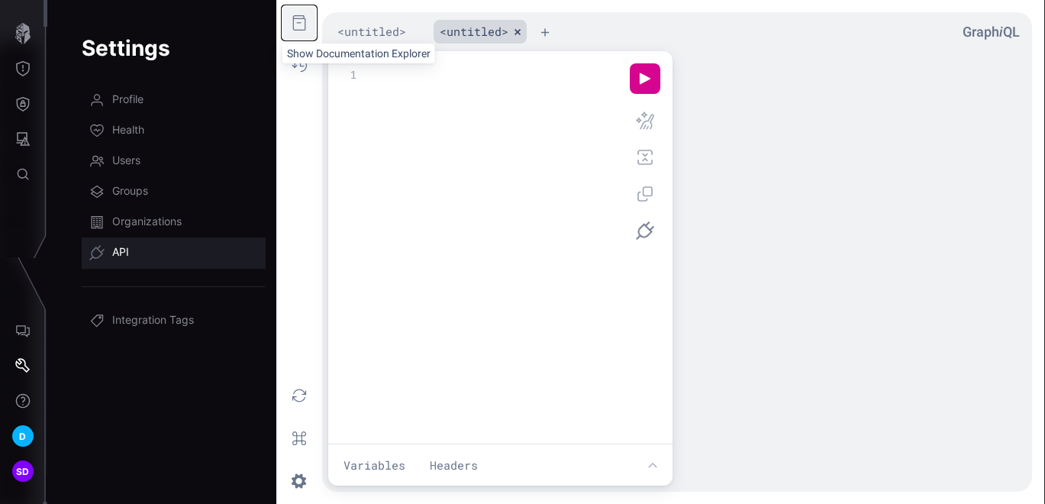
click at [298, 21] on button "f ee icon" at bounding box center [299, 23] width 34 height 34
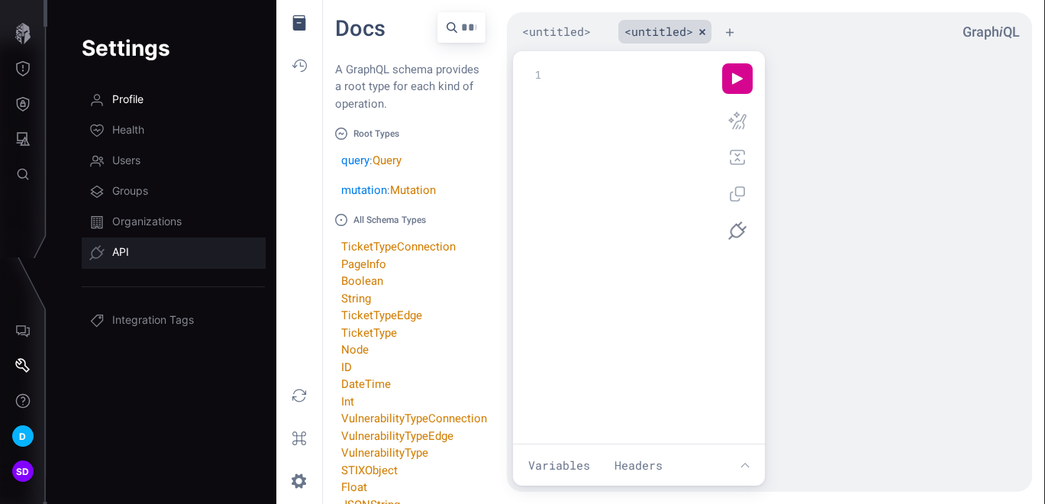
click at [134, 93] on span "Profile" at bounding box center [127, 99] width 31 height 15
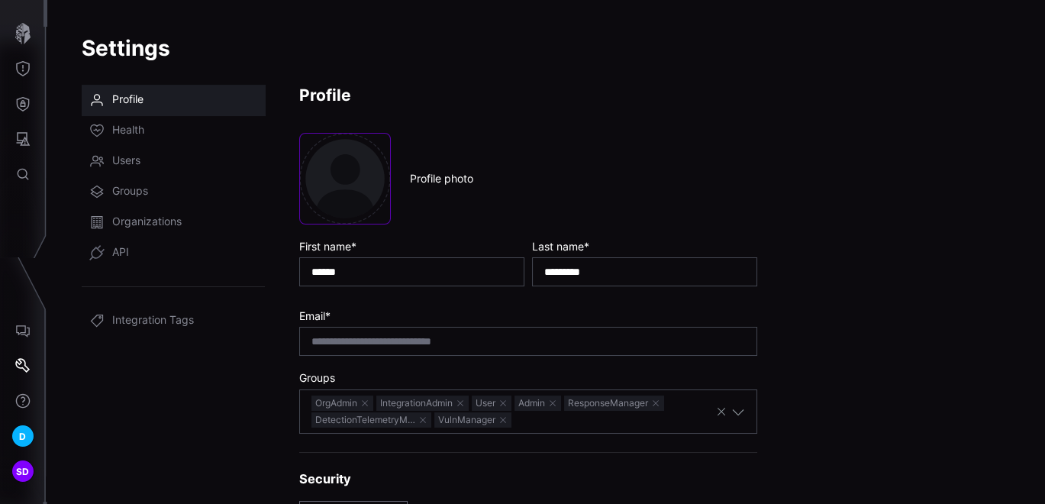
click at [959, 388] on div "**********" at bounding box center [546, 291] width 929 height 412
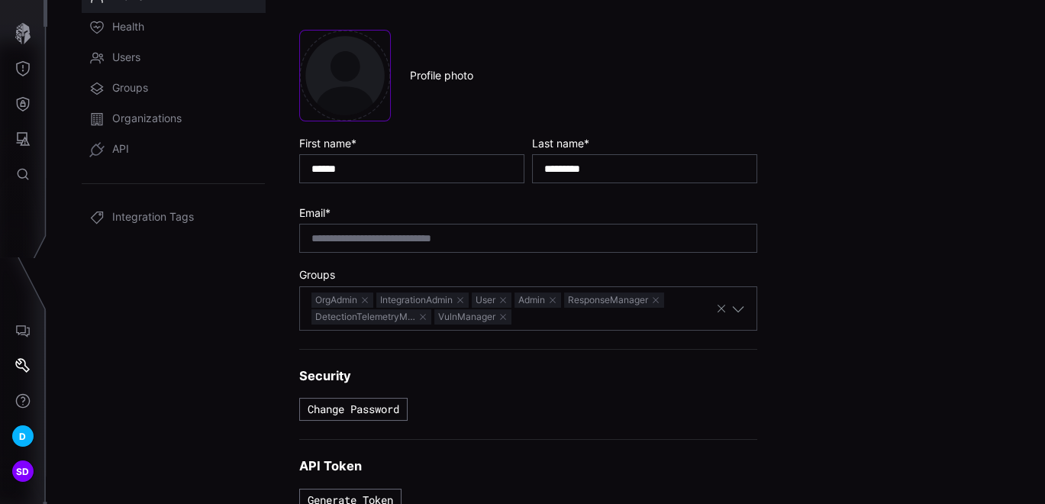
scroll to position [108, 0]
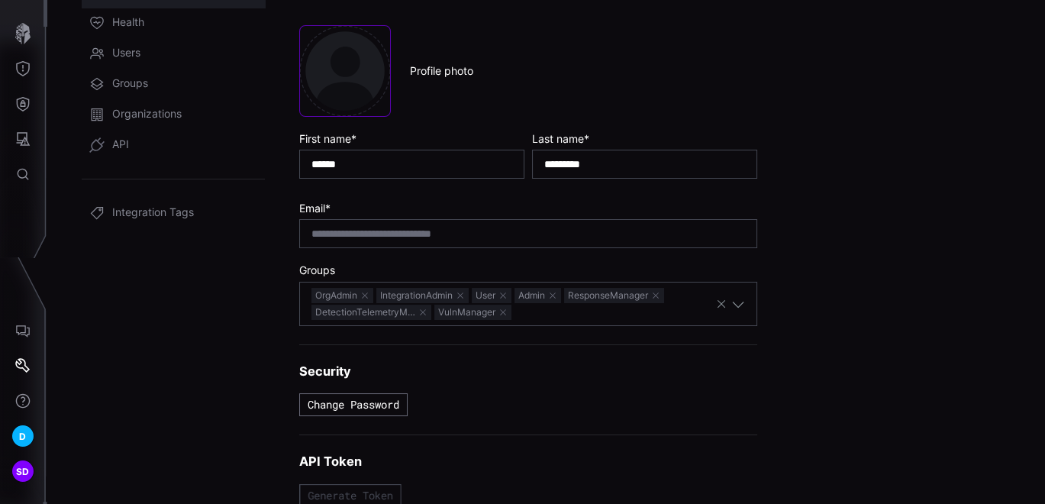
click at [334, 487] on button "Generate Token" at bounding box center [350, 495] width 102 height 23
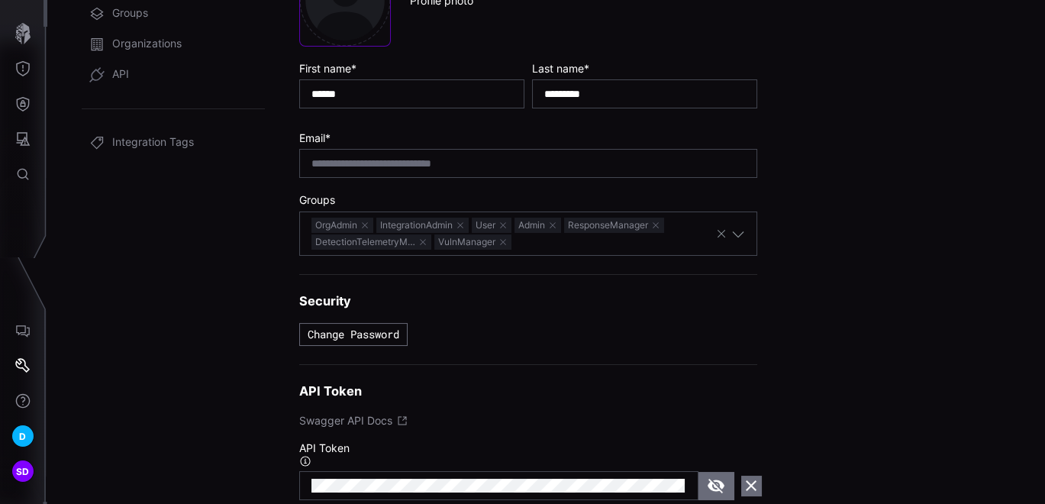
scroll to position [236, 0]
